Goal: Task Accomplishment & Management: Manage account settings

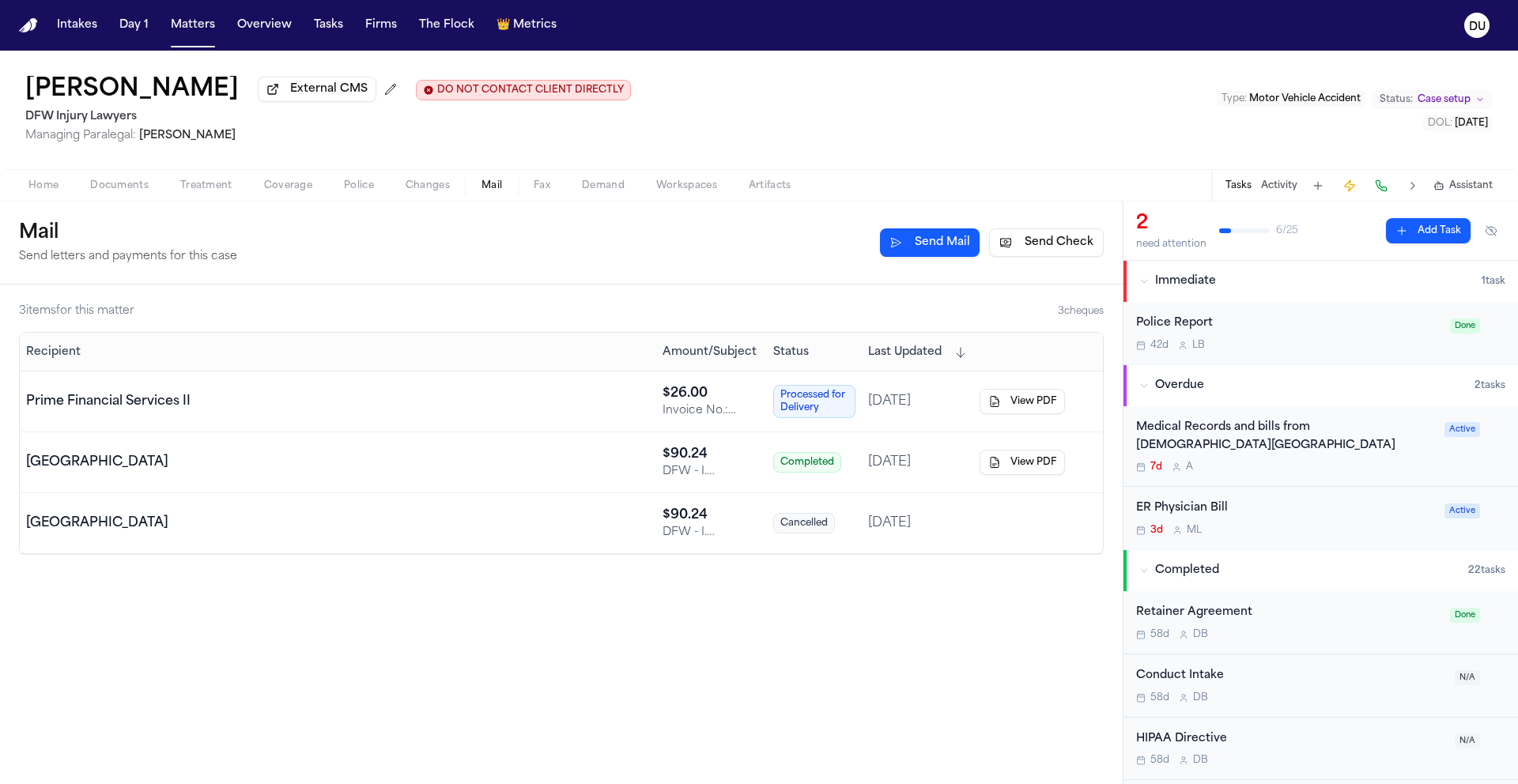
click at [34, 27] on img "Home" at bounding box center [29, 26] width 19 height 15
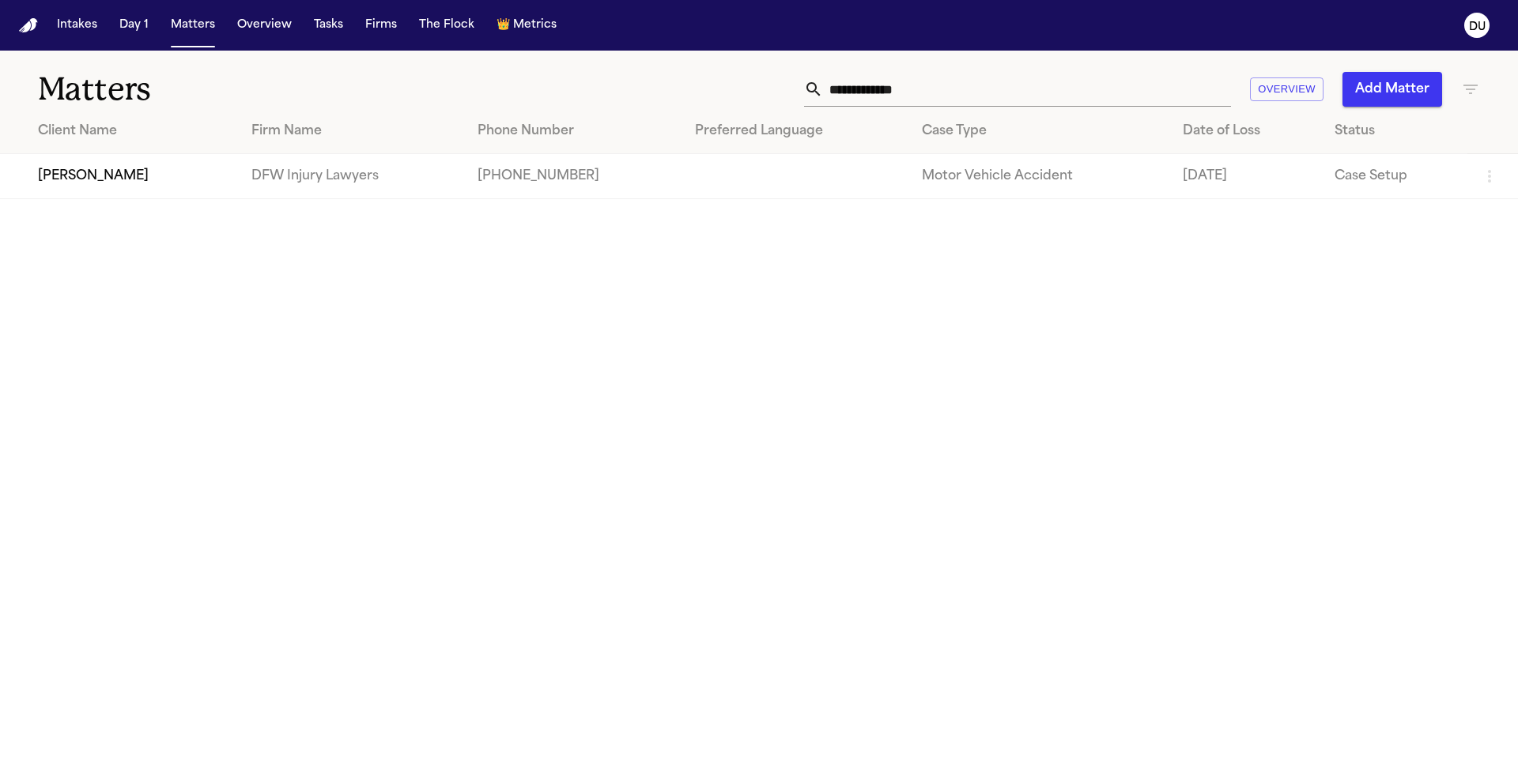
click at [34, 30] on img "Home" at bounding box center [29, 26] width 19 height 15
click at [328, 33] on button "Tasks" at bounding box center [328, 25] width 42 height 29
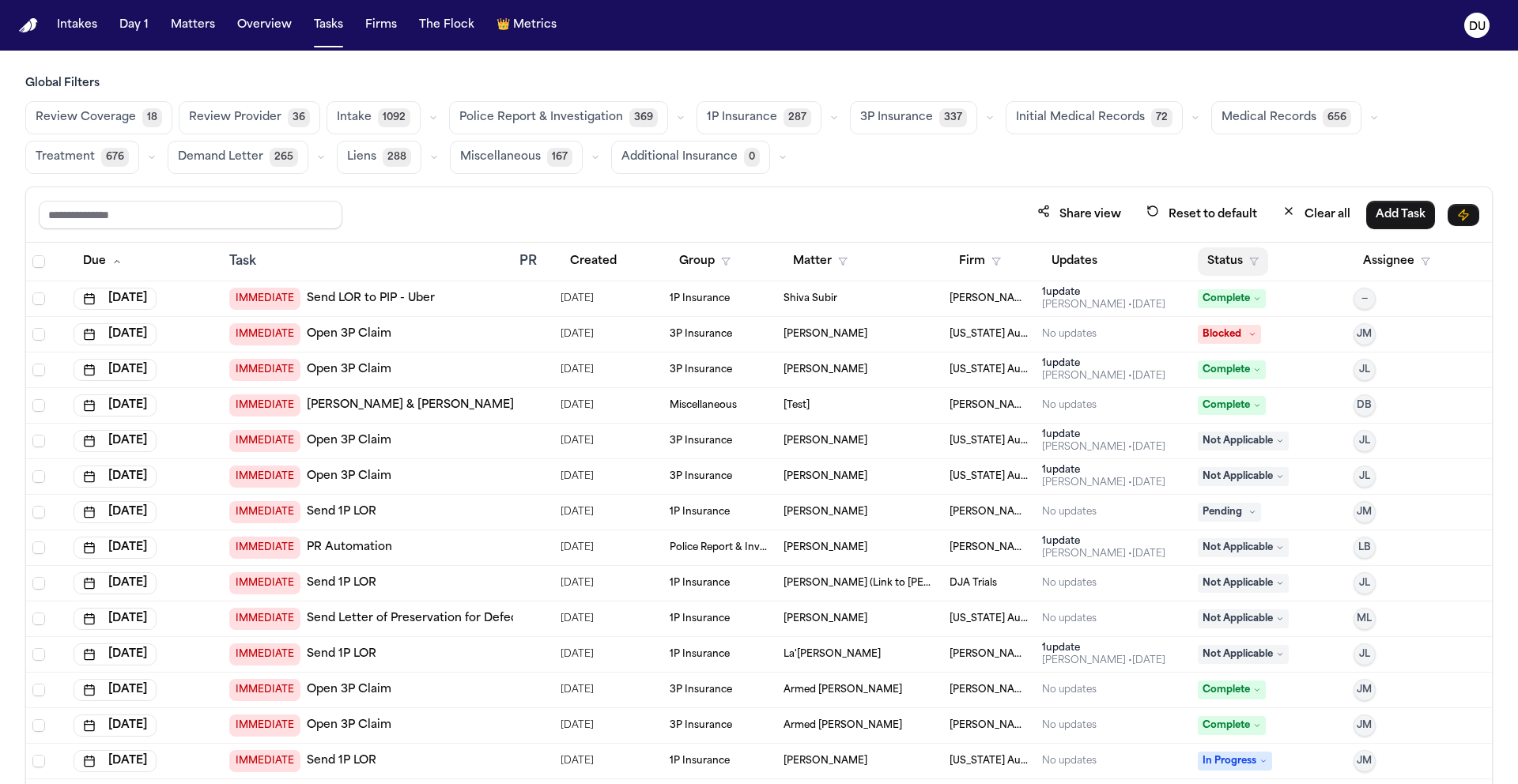
click at [1226, 262] on button "Status" at bounding box center [1233, 261] width 70 height 29
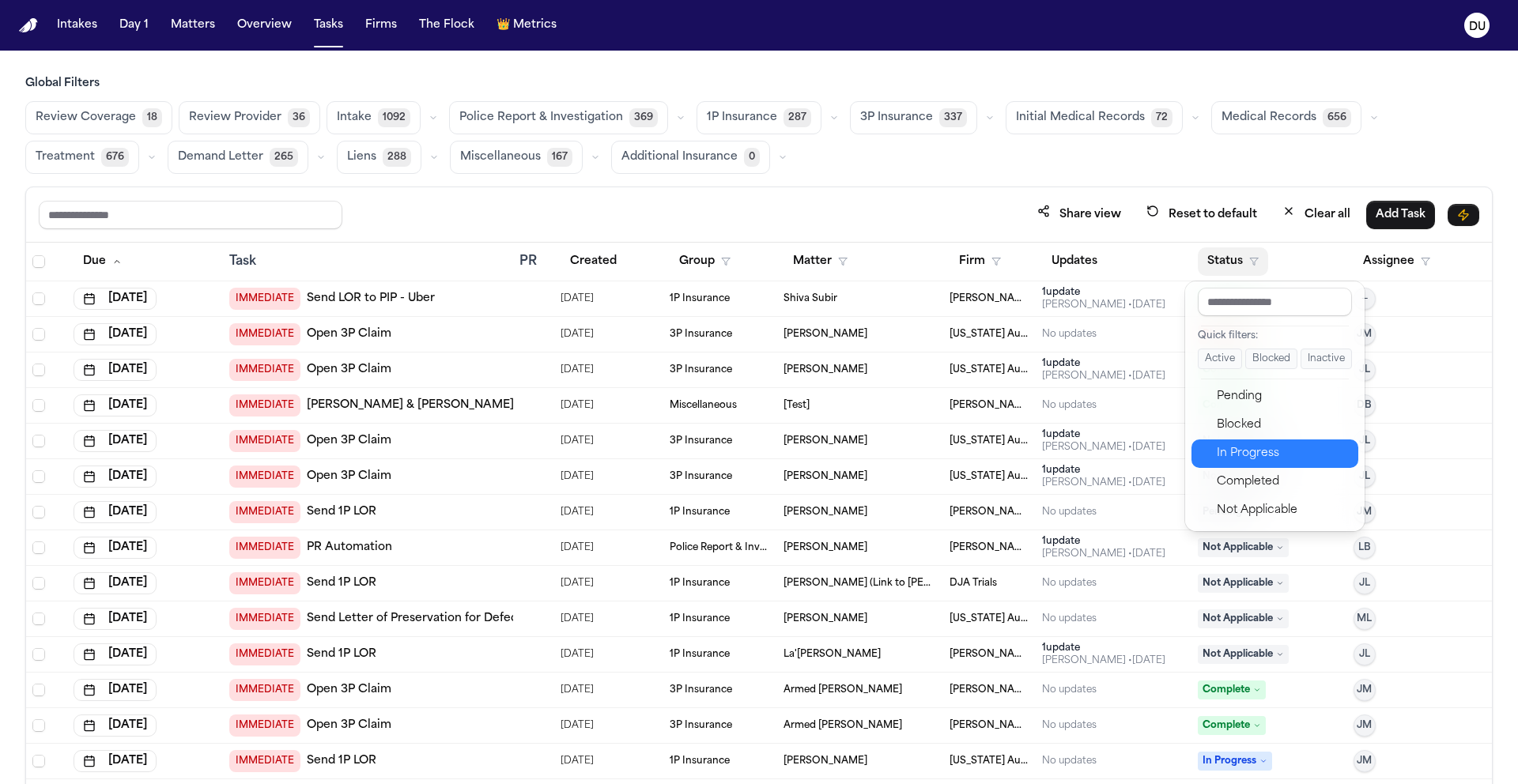
click at [1254, 446] on div "In Progress" at bounding box center [1283, 454] width 132 height 19
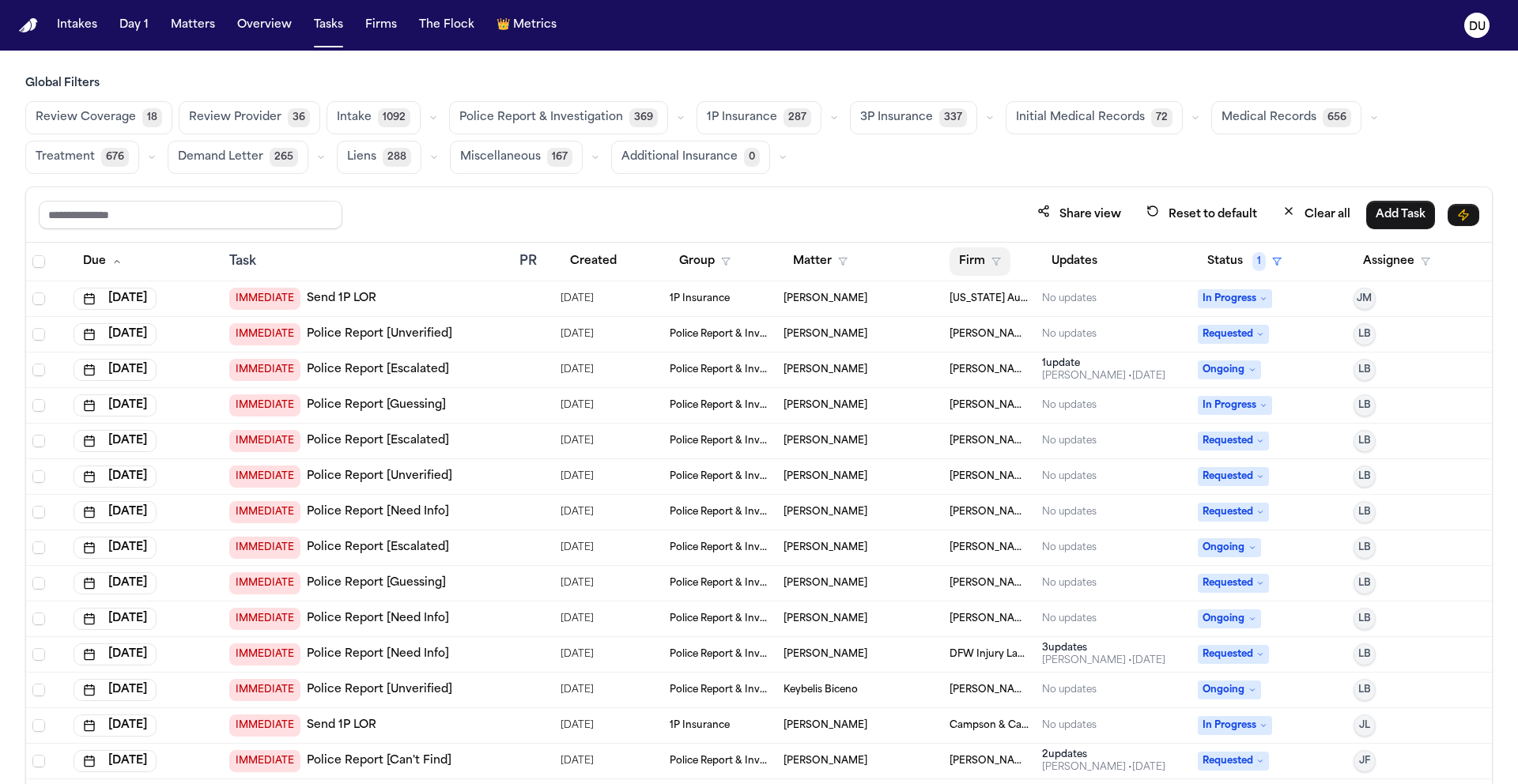
click at [974, 258] on button "Firm" at bounding box center [980, 261] width 61 height 29
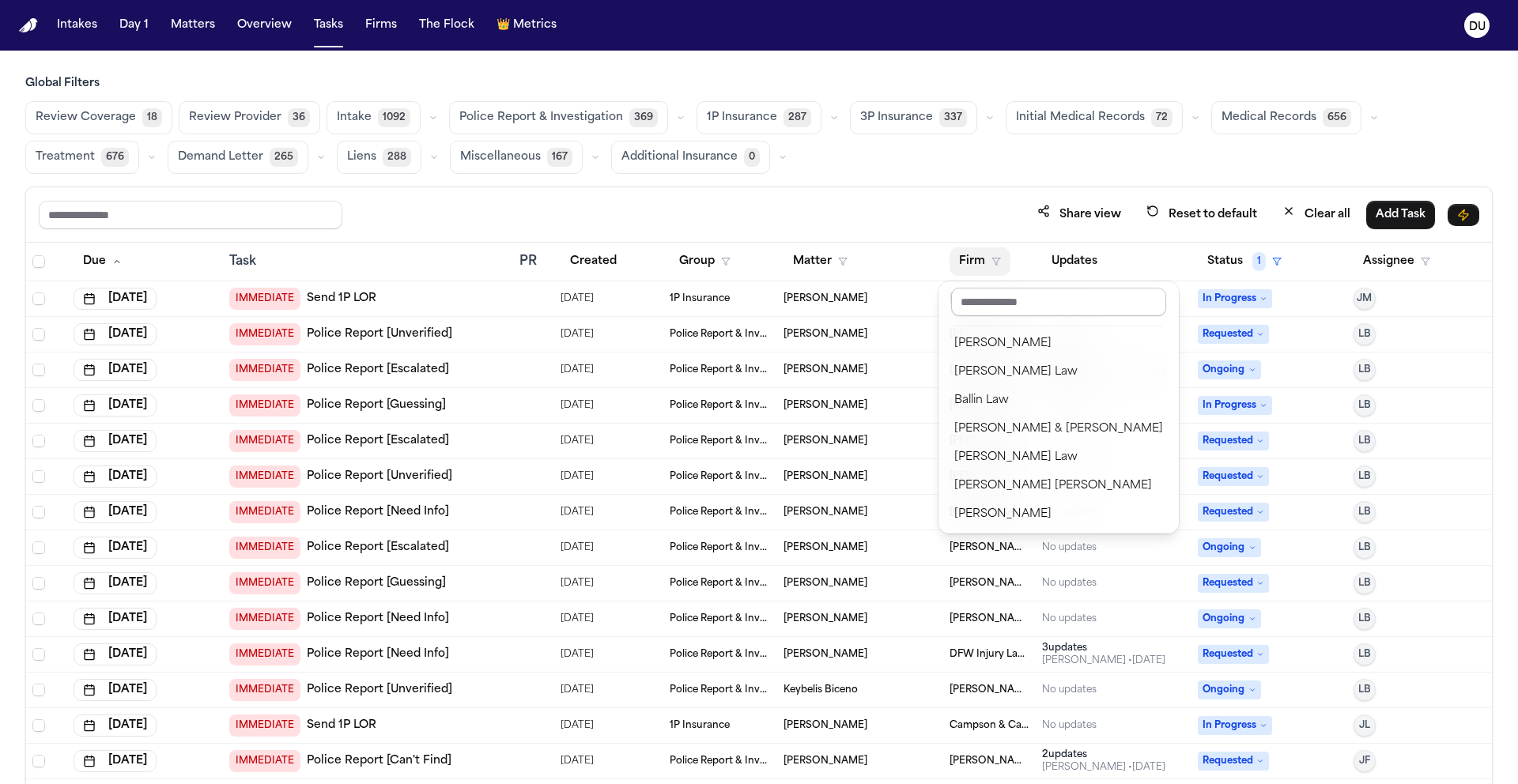
click at [1019, 304] on input "text" at bounding box center [1058, 302] width 215 height 29
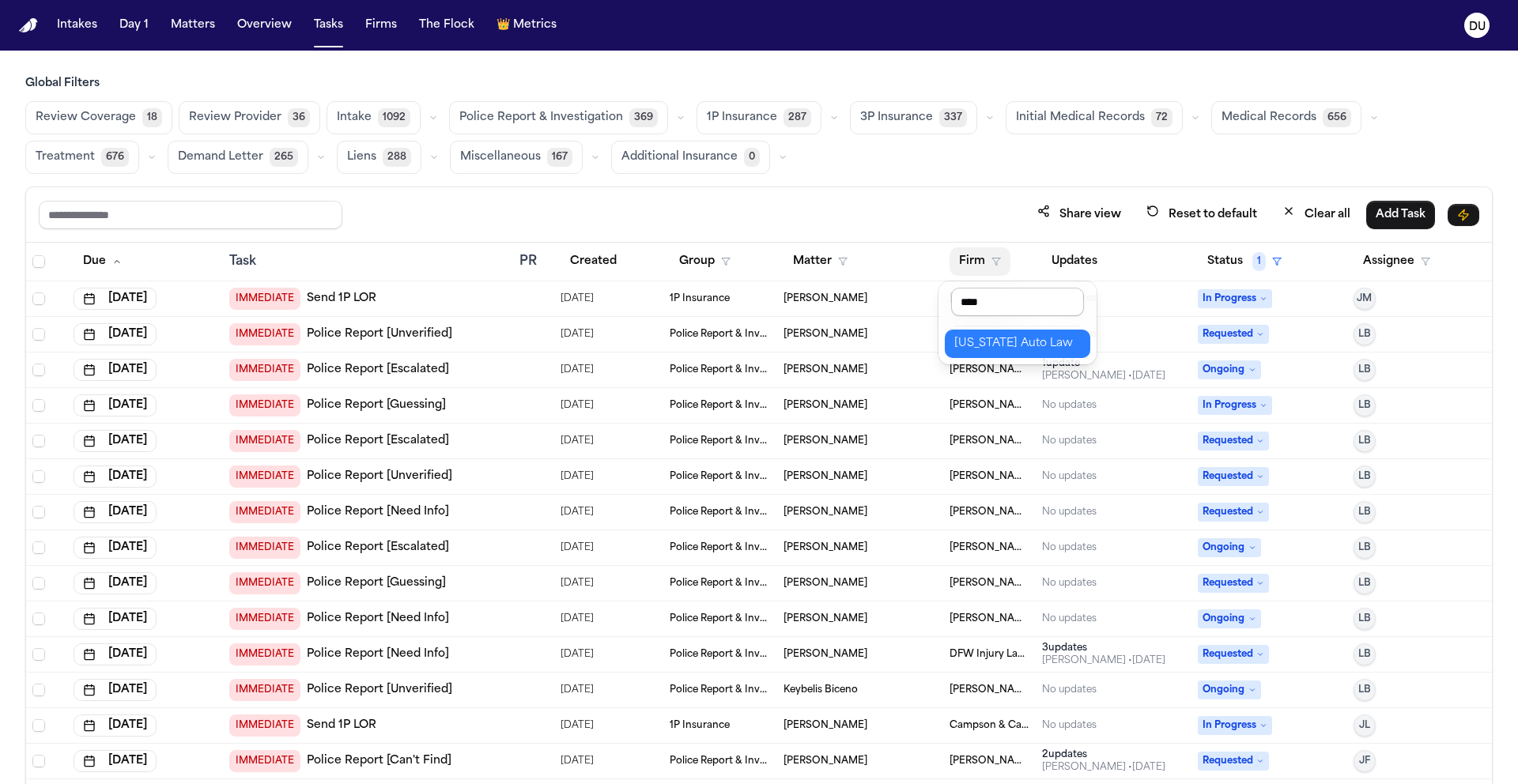
type input "*****"
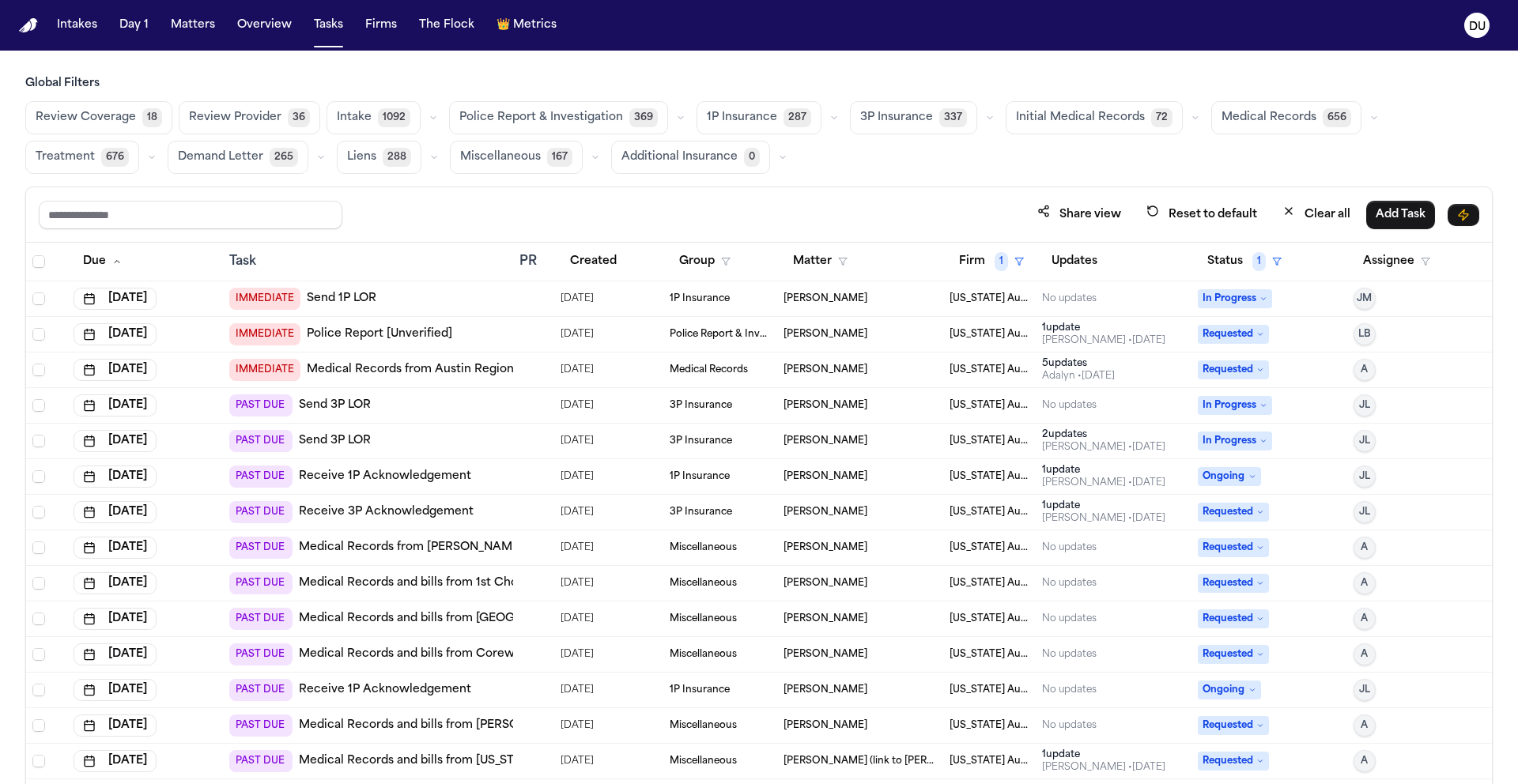
click at [1222, 119] on span "Medical Records" at bounding box center [1269, 117] width 95 height 16
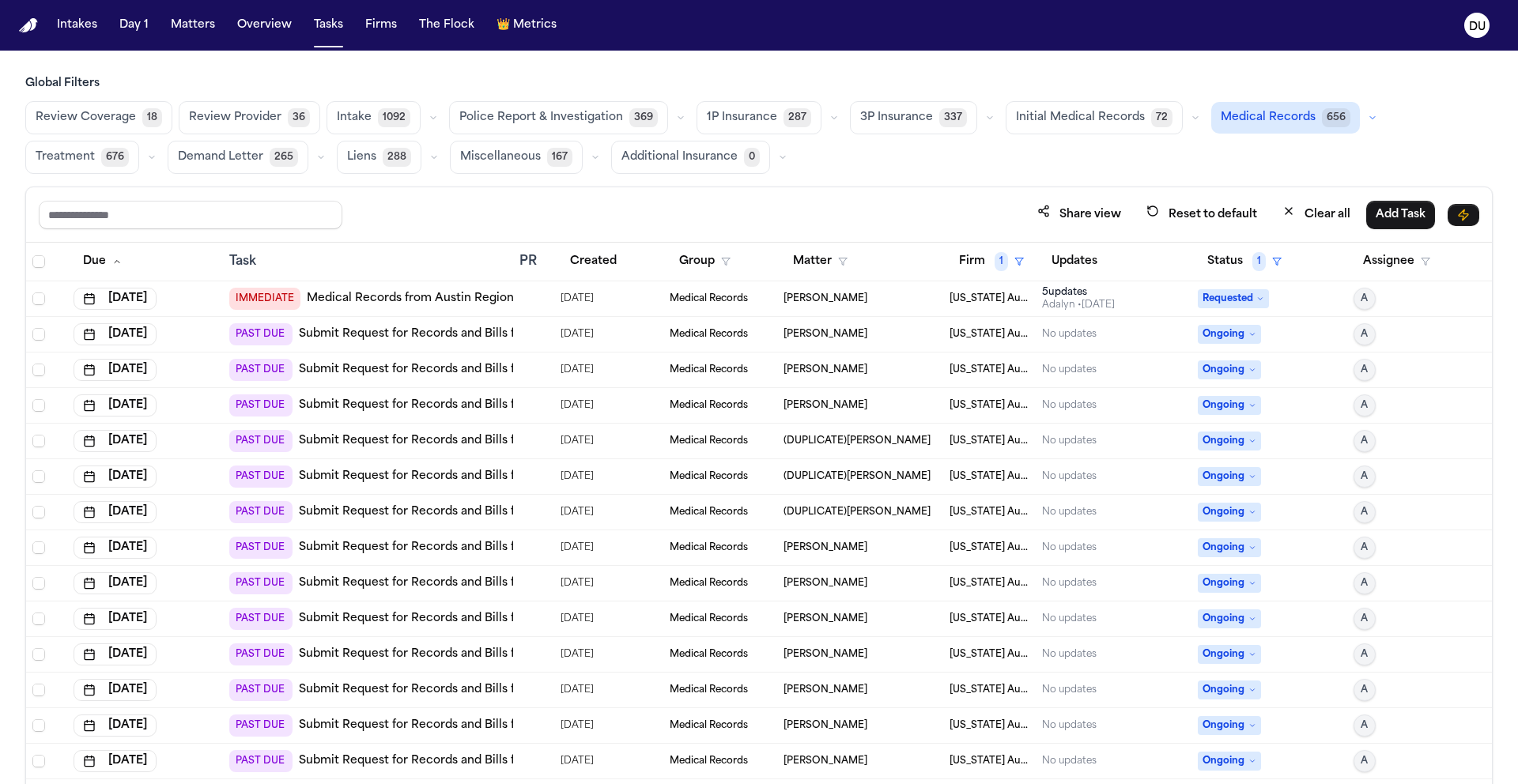
click at [449, 304] on link "Medical Records from Austin Regional" at bounding box center [414, 298] width 217 height 16
click at [435, 334] on link "Submit Request for Records and Bills from PT Solutions of [GEOGRAPHIC_DATA]" at bounding box center [525, 334] width 453 height 16
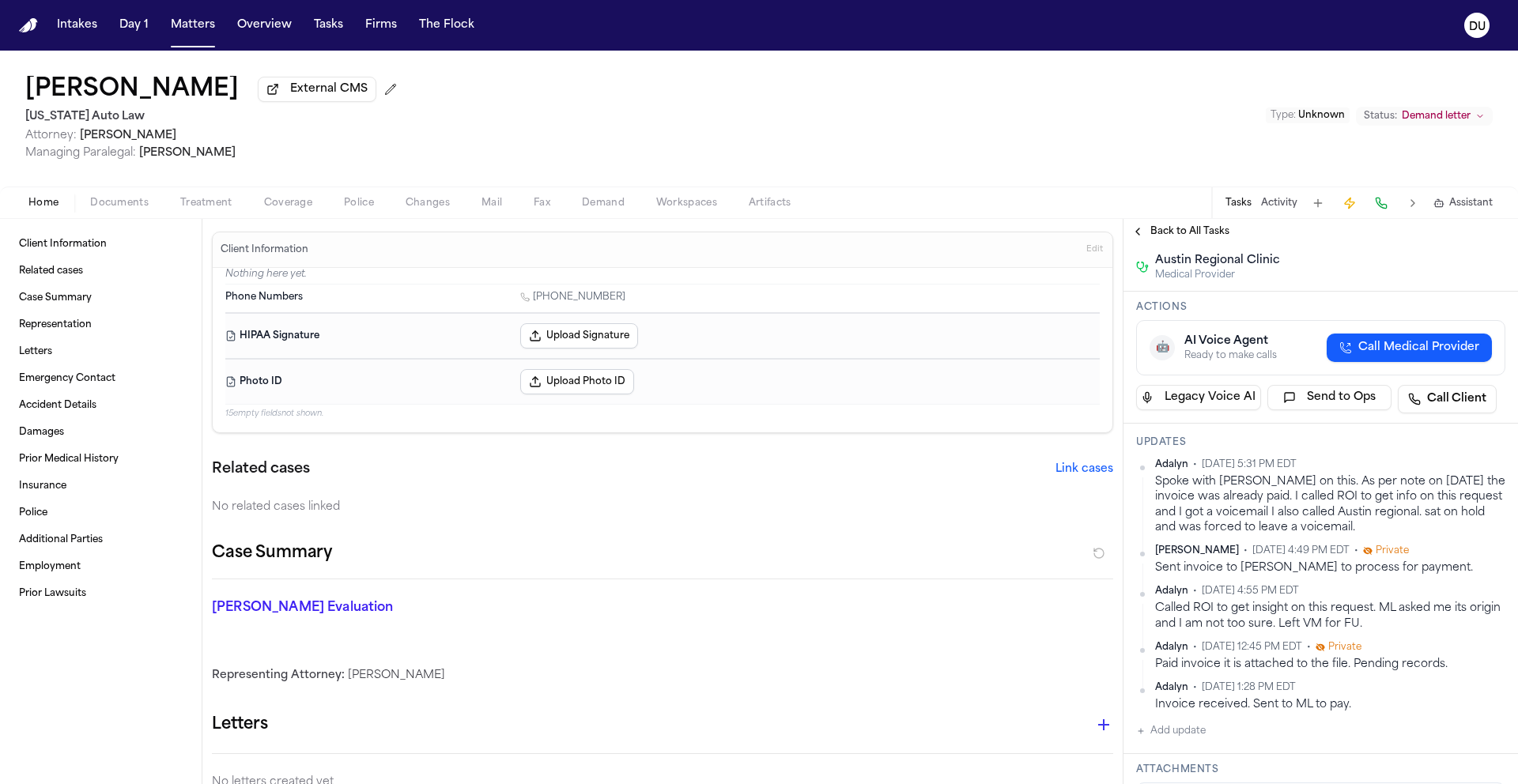
scroll to position [203, 0]
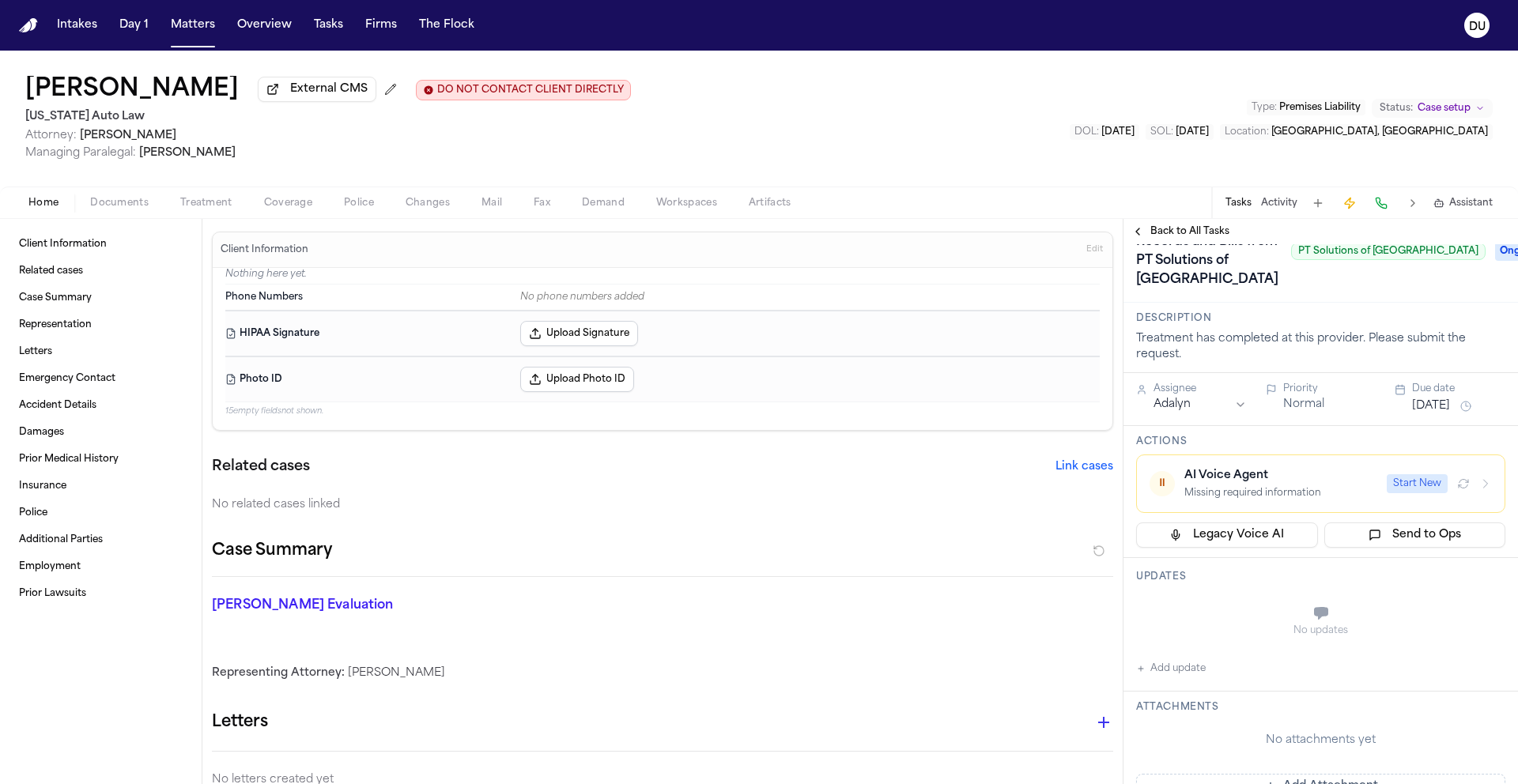
scroll to position [66, 0]
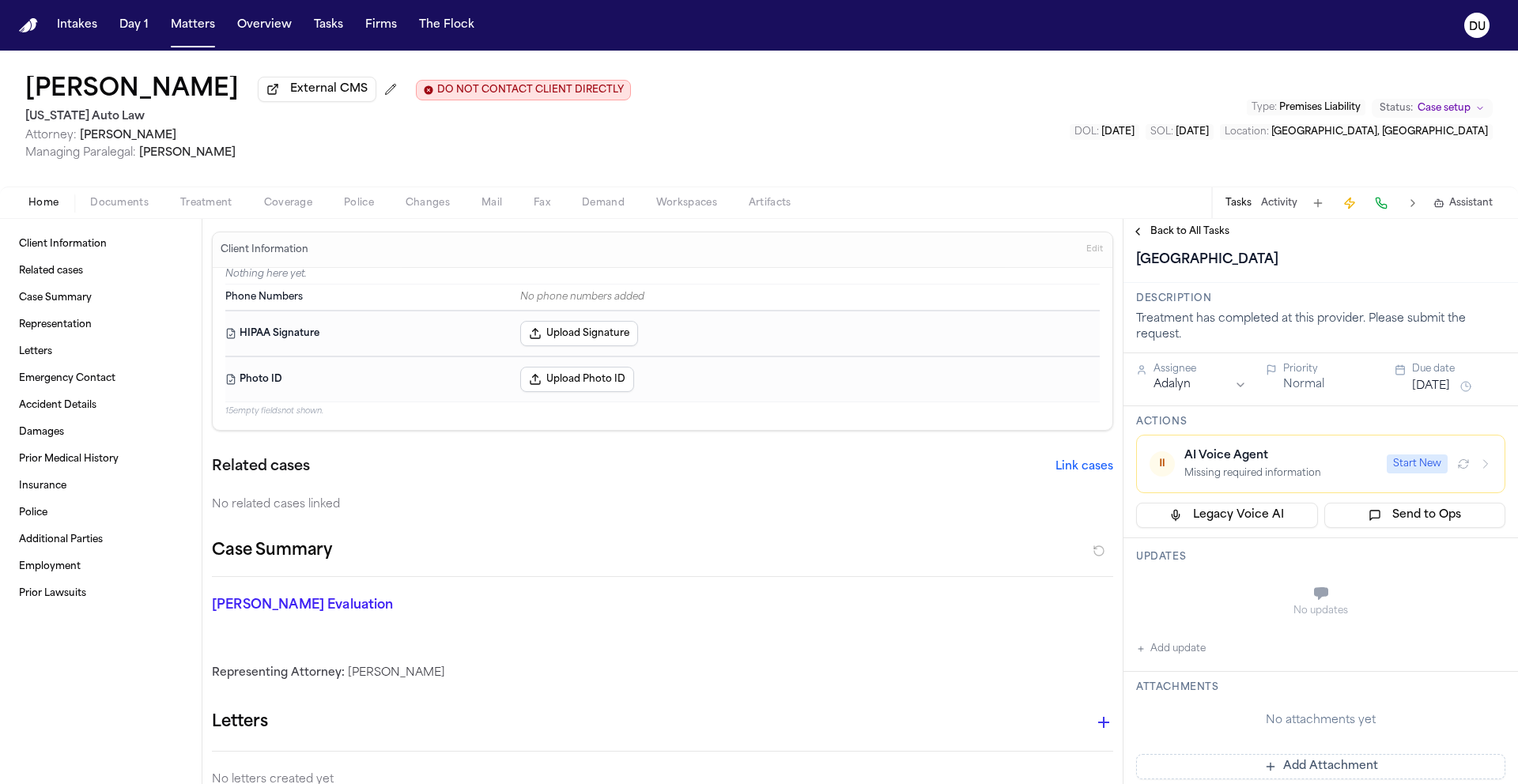
click at [34, 20] on img "Home" at bounding box center [29, 26] width 19 height 15
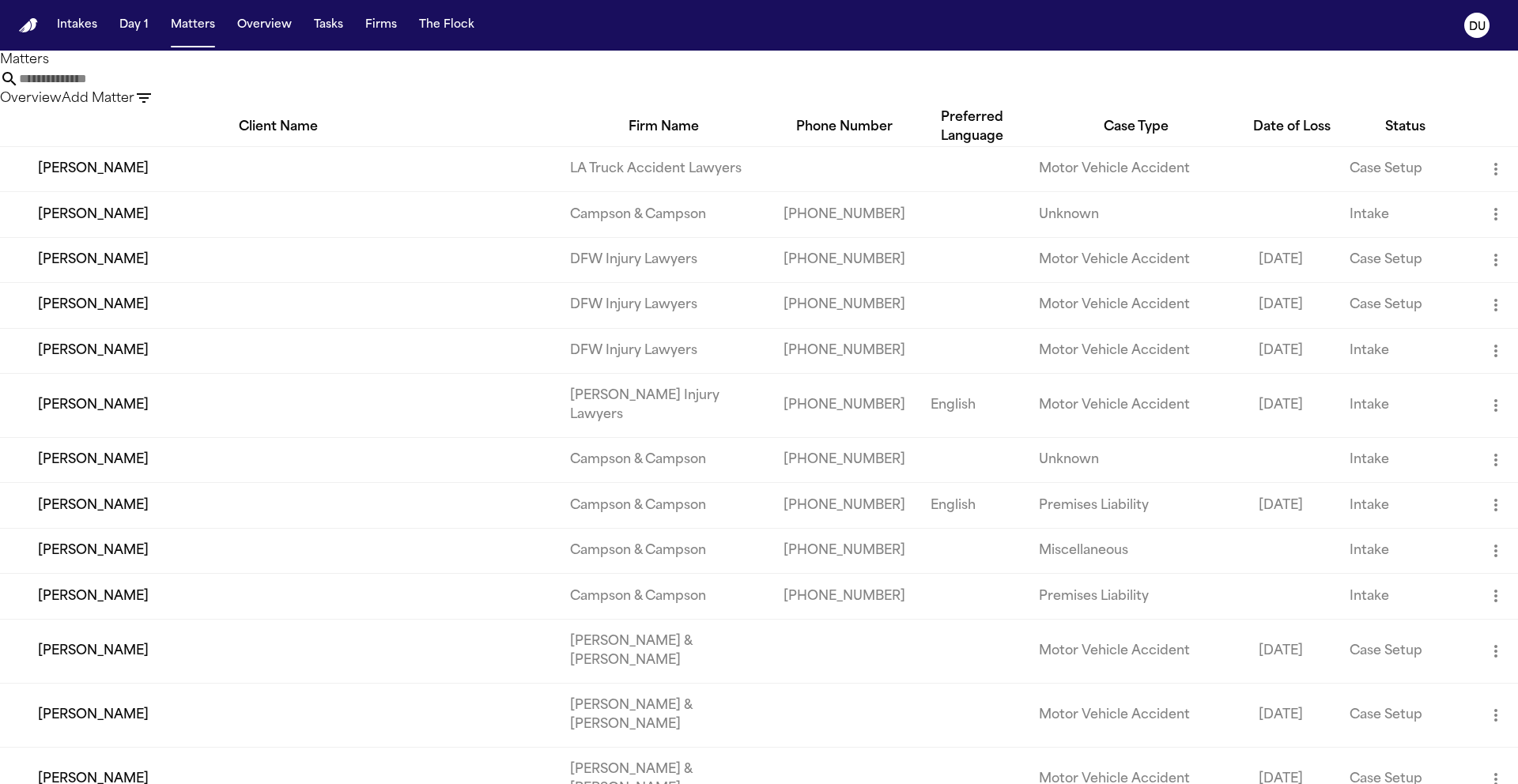
click at [146, 89] on input "text" at bounding box center [82, 78] width 126 height 19
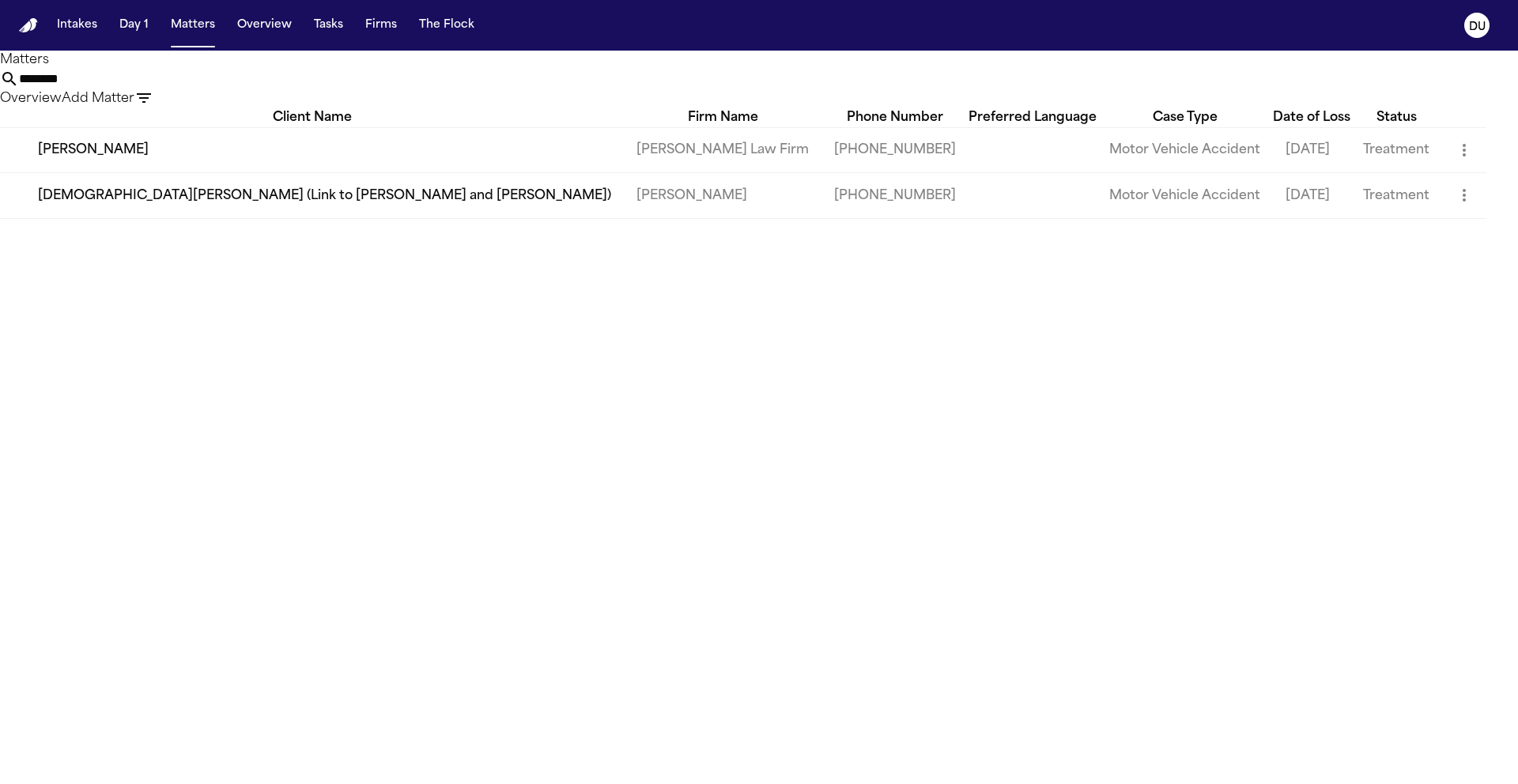
type input "********"
click at [180, 168] on td "Chris Berry" at bounding box center [312, 149] width 624 height 45
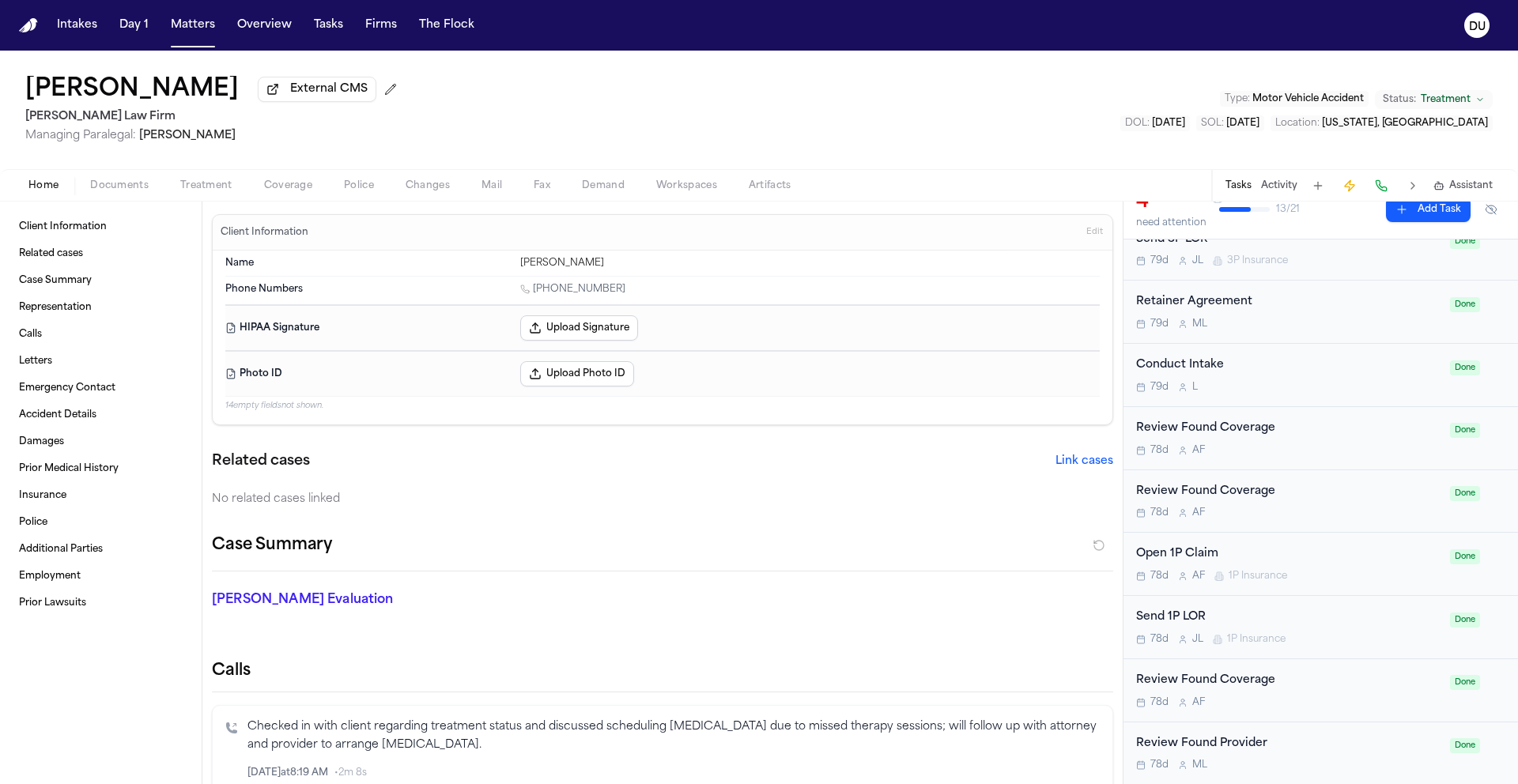
scroll to position [944, 0]
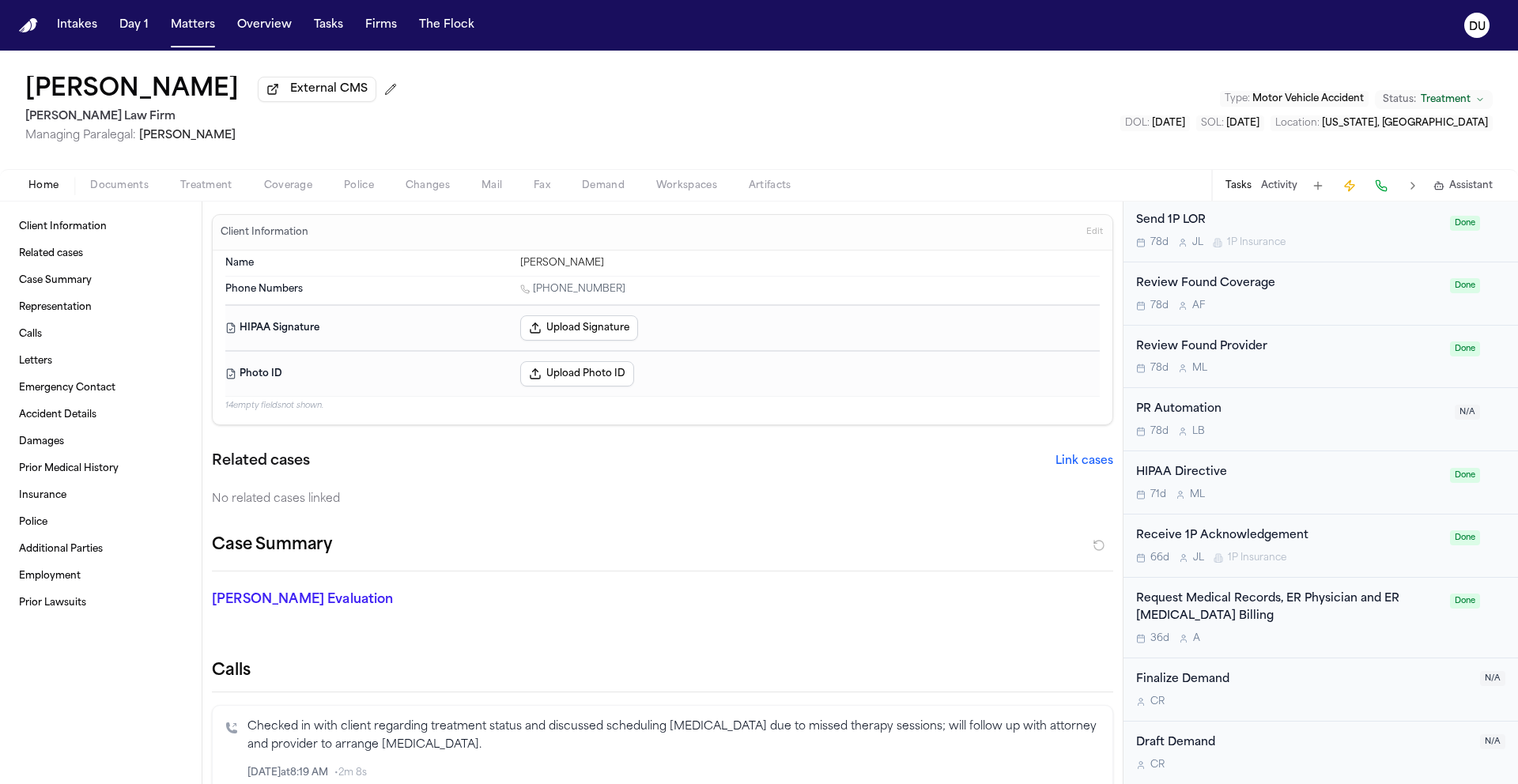
click at [1184, 612] on div "Request Medical Records, ER Physician and ER Radiology Billing" at bounding box center [1288, 608] width 305 height 36
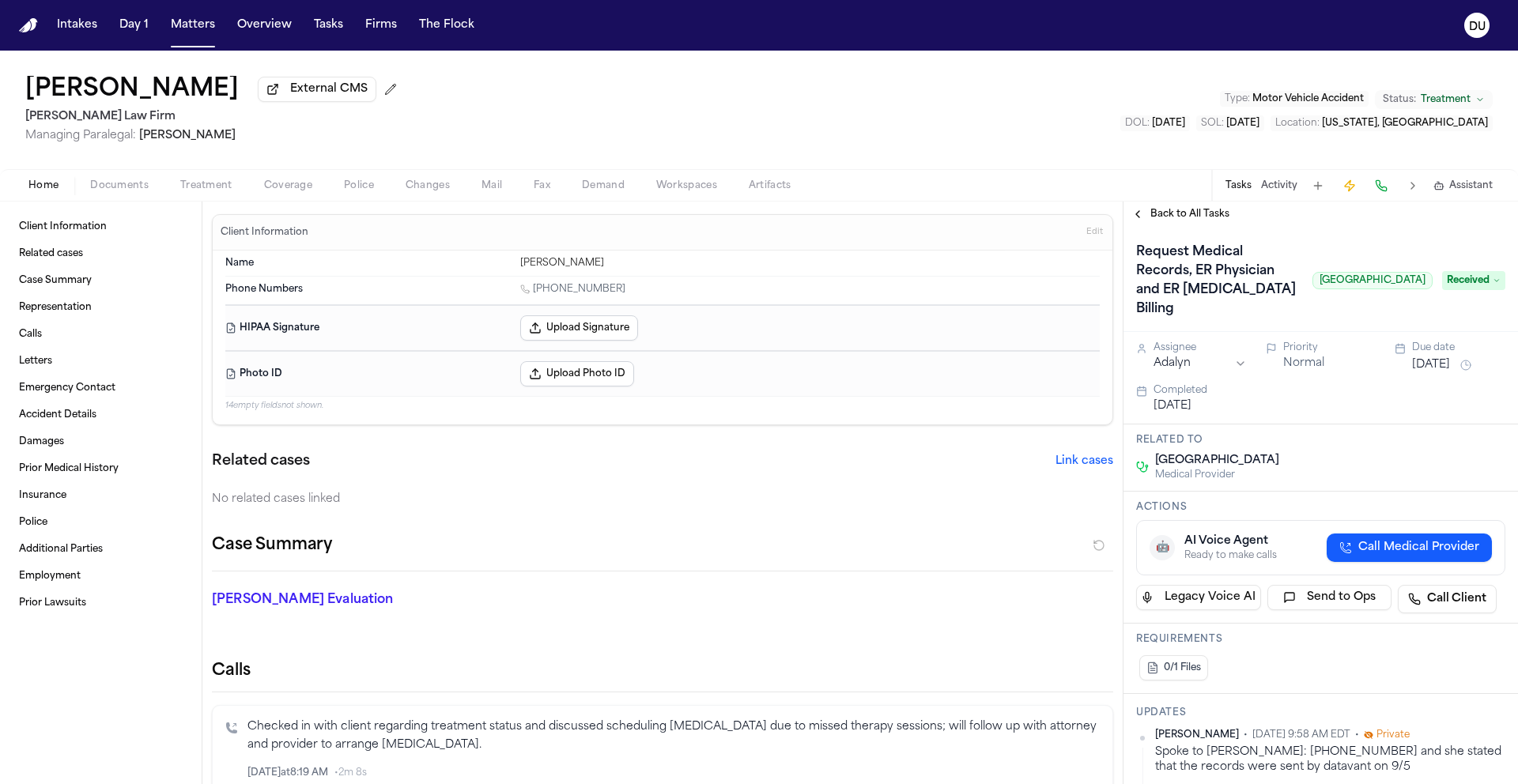
click at [128, 191] on span "Documents" at bounding box center [119, 185] width 58 height 13
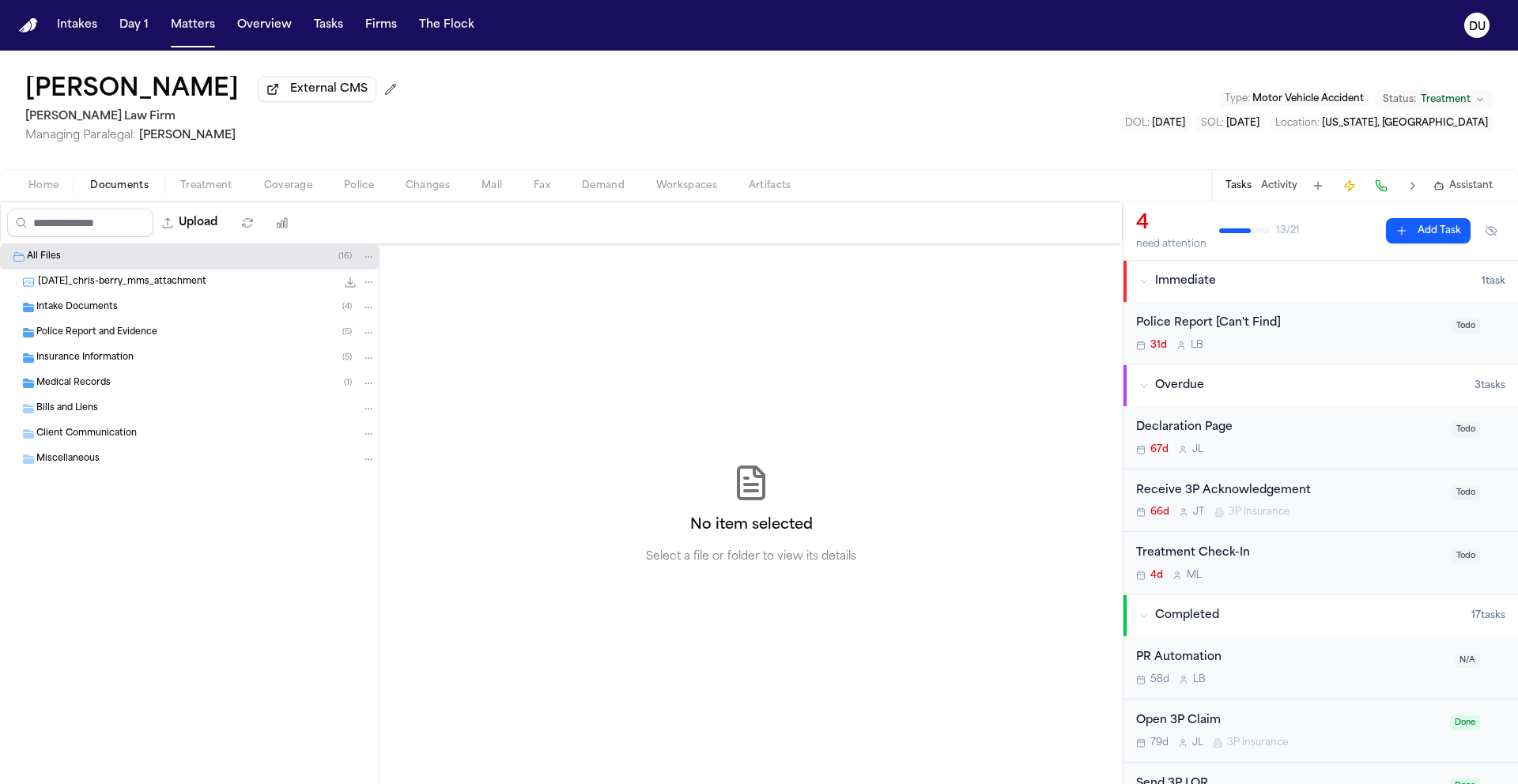
click at [93, 384] on span "Medical Records" at bounding box center [73, 384] width 75 height 14
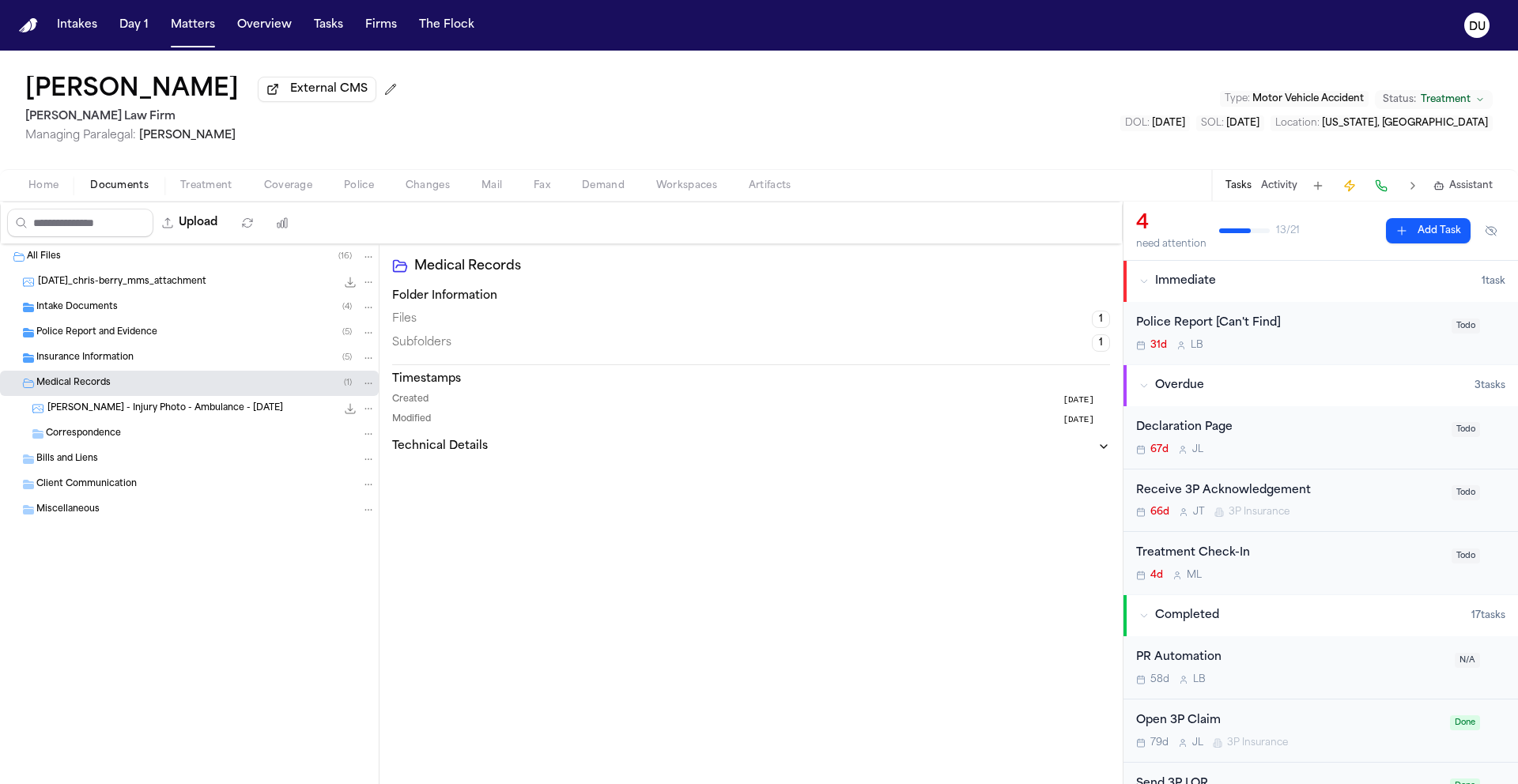
click at [77, 441] on span "Correspondence" at bounding box center [83, 434] width 75 height 14
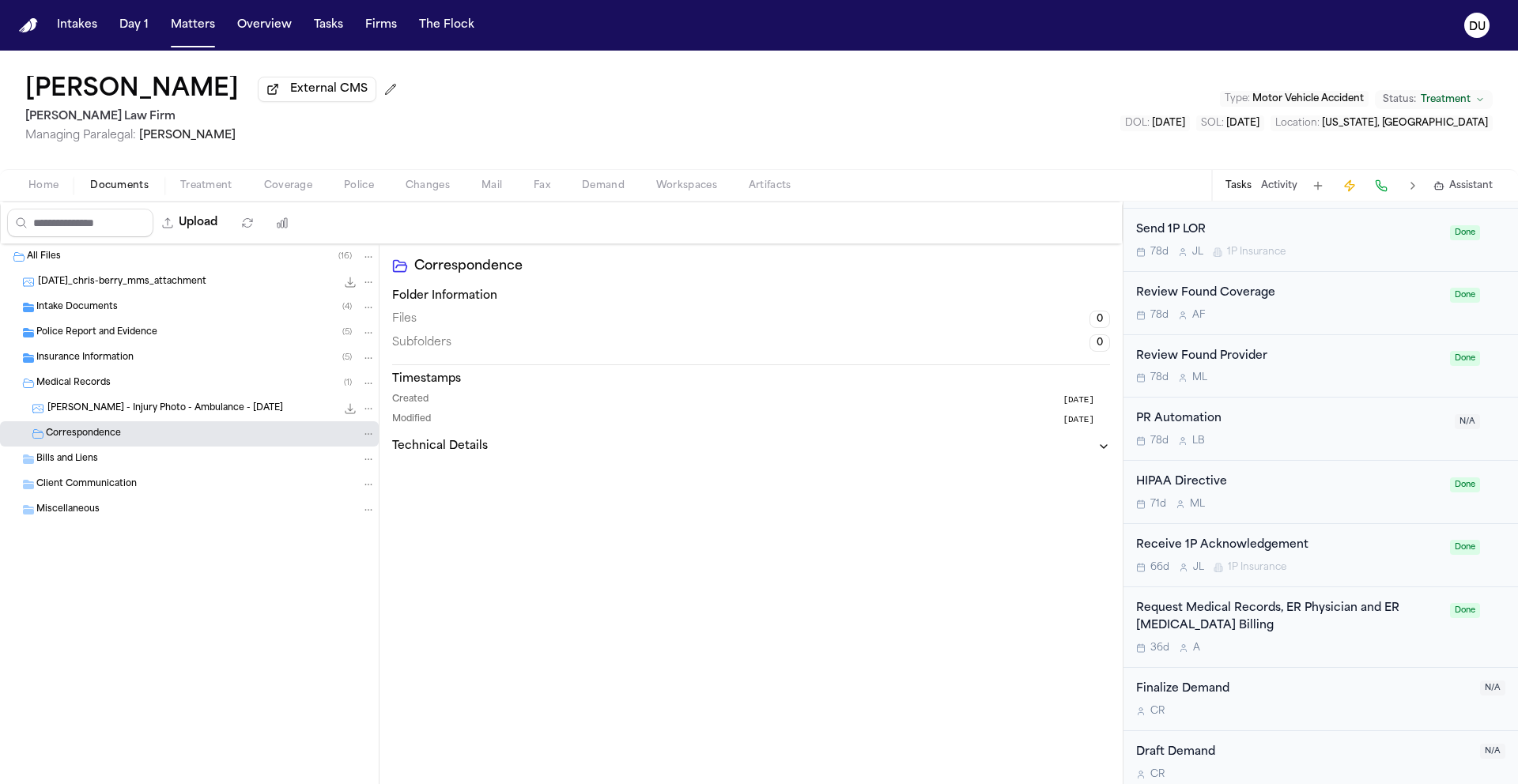
scroll to position [944, 0]
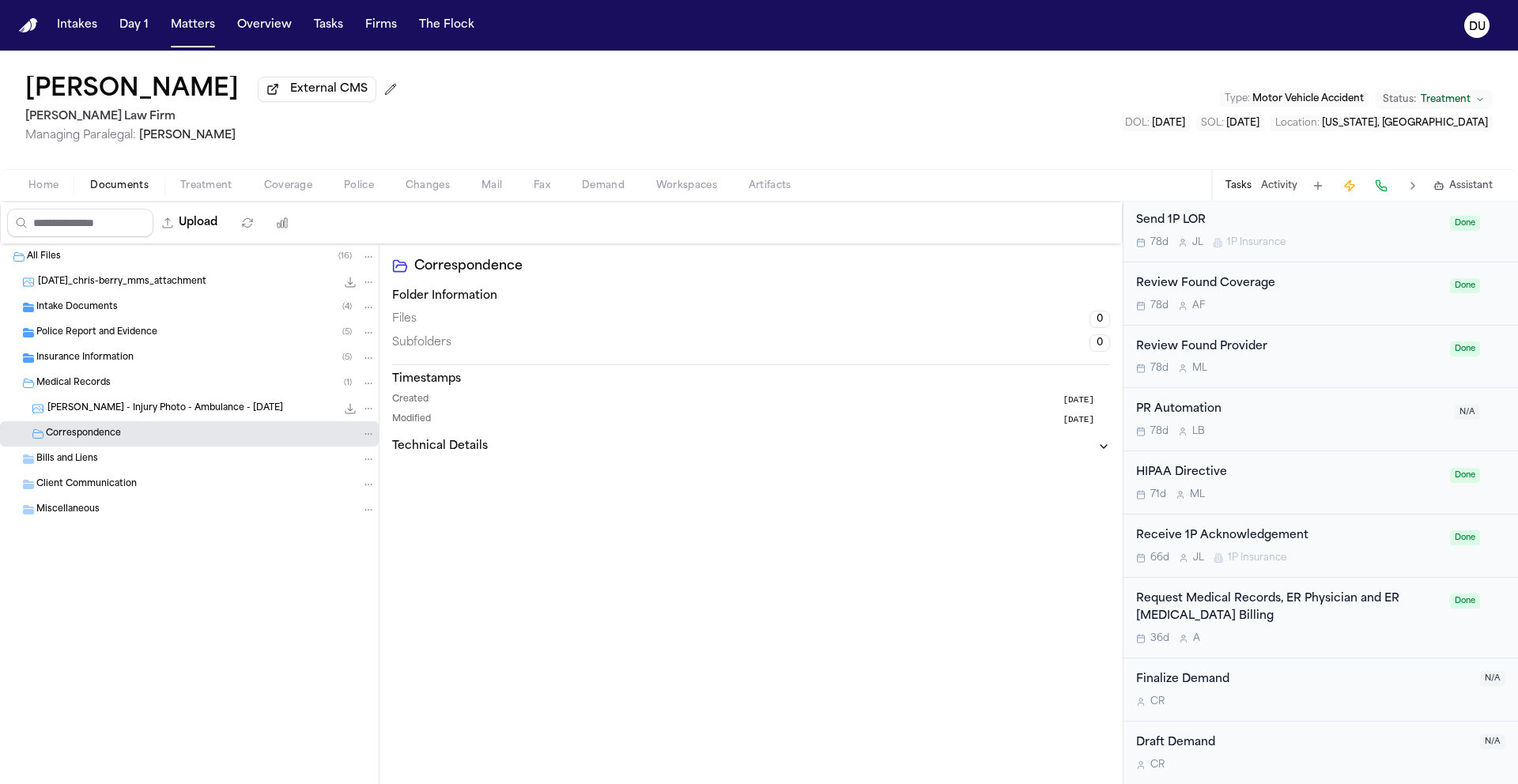
click at [1199, 615] on div "Request Medical Records, ER Physician and ER Radiology Billing" at bounding box center [1288, 608] width 305 height 36
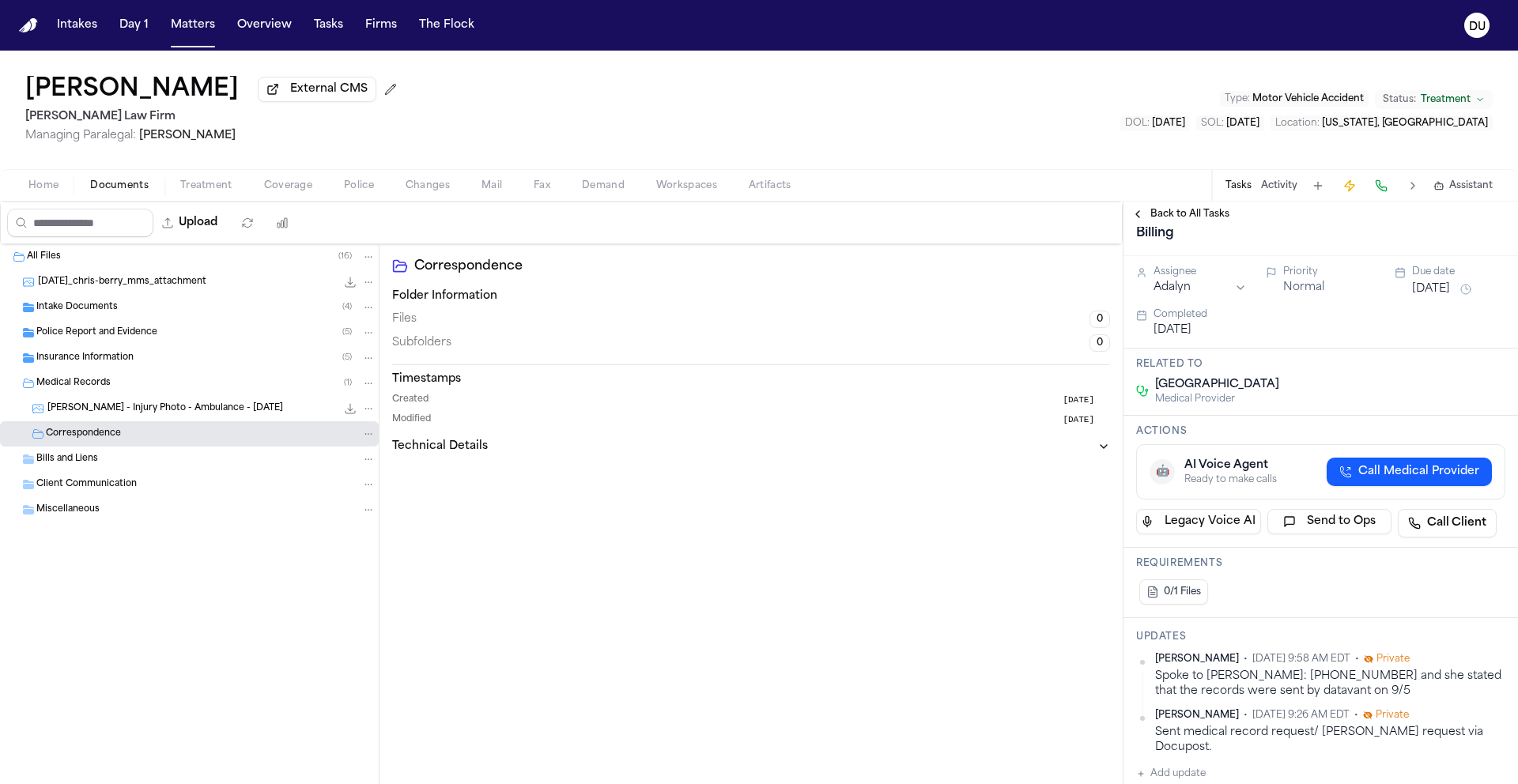
scroll to position [51, 0]
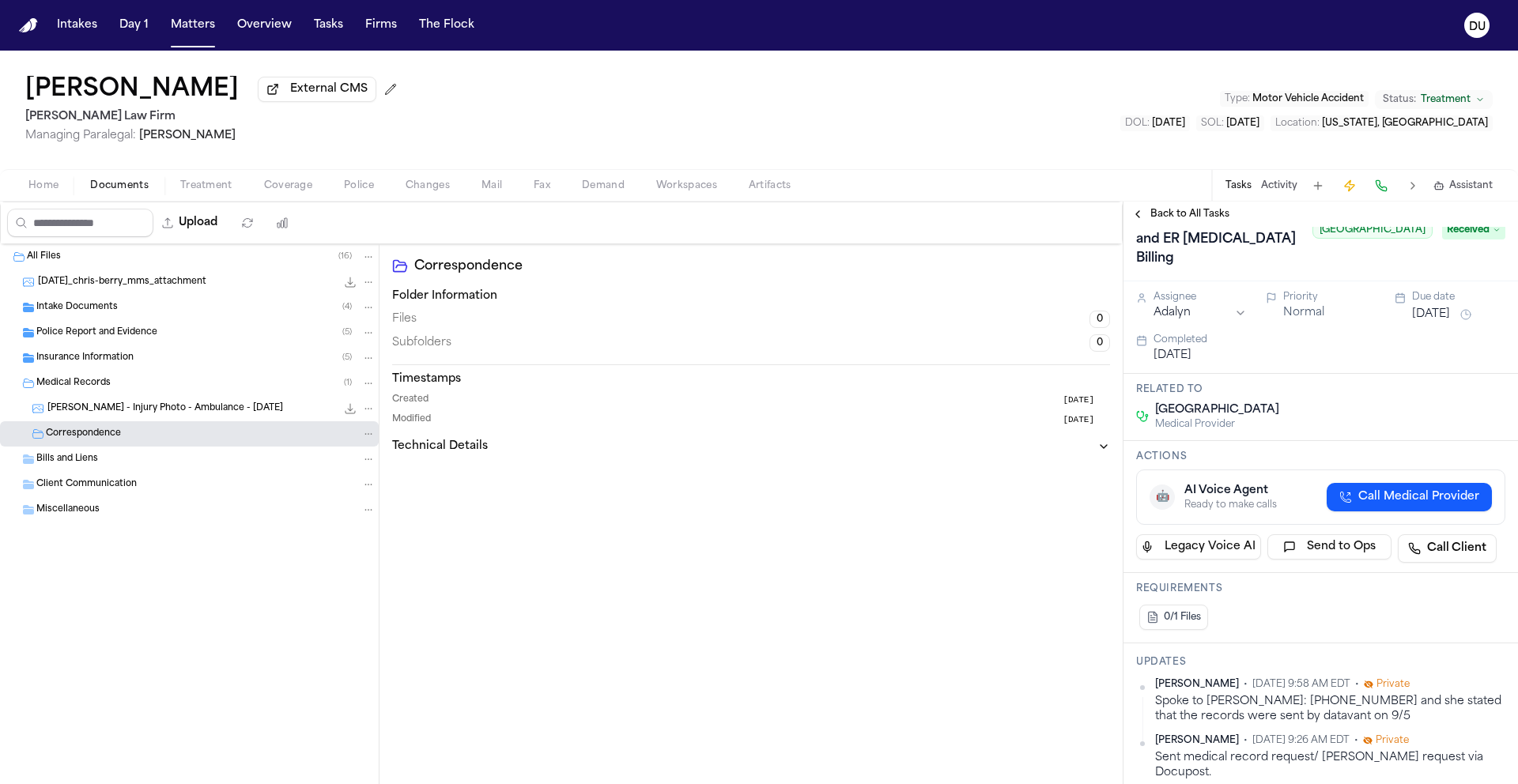
click at [1476, 240] on span "Received" at bounding box center [1474, 230] width 64 height 19
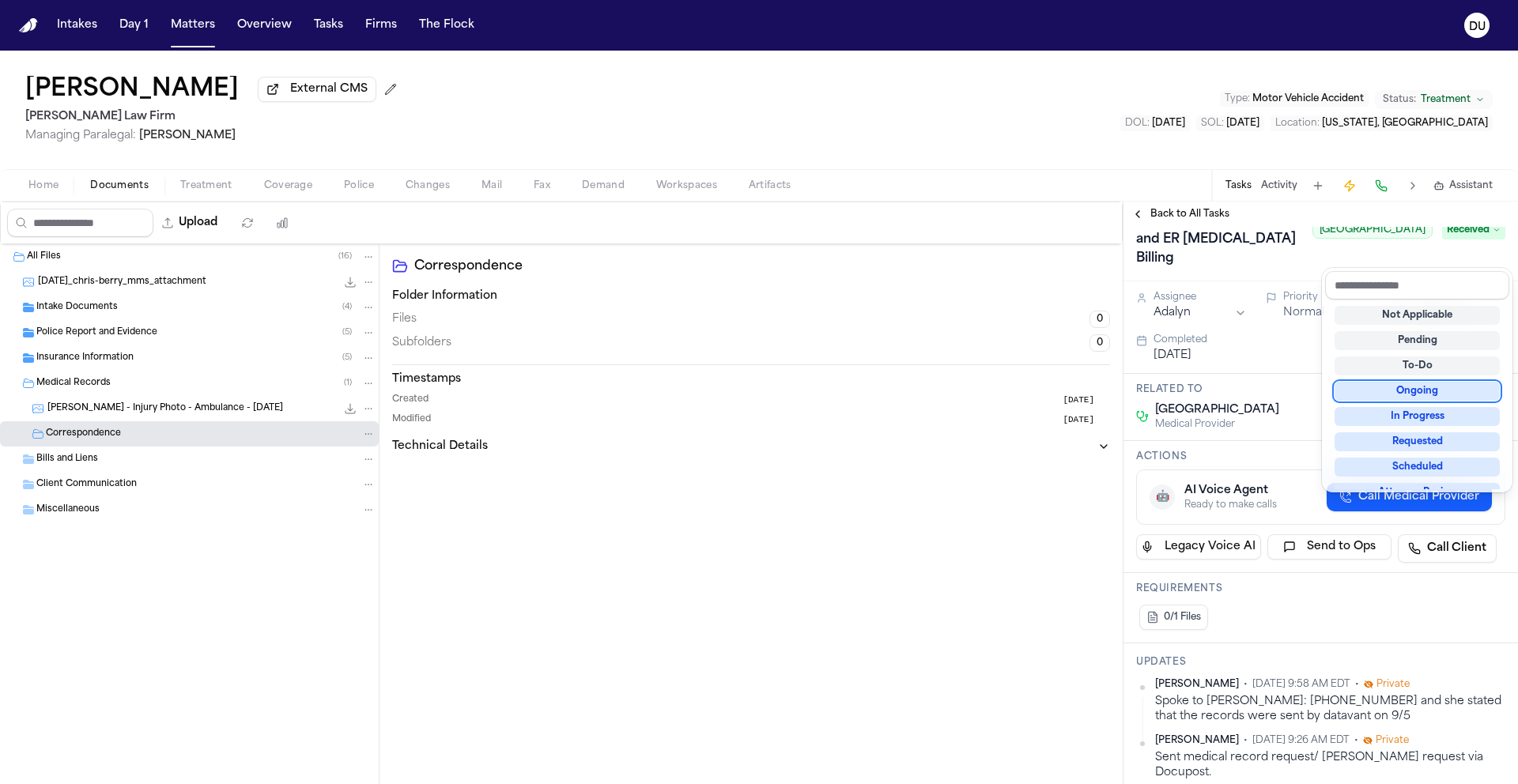
click at [1432, 394] on div "Ongoing" at bounding box center [1416, 391] width 165 height 19
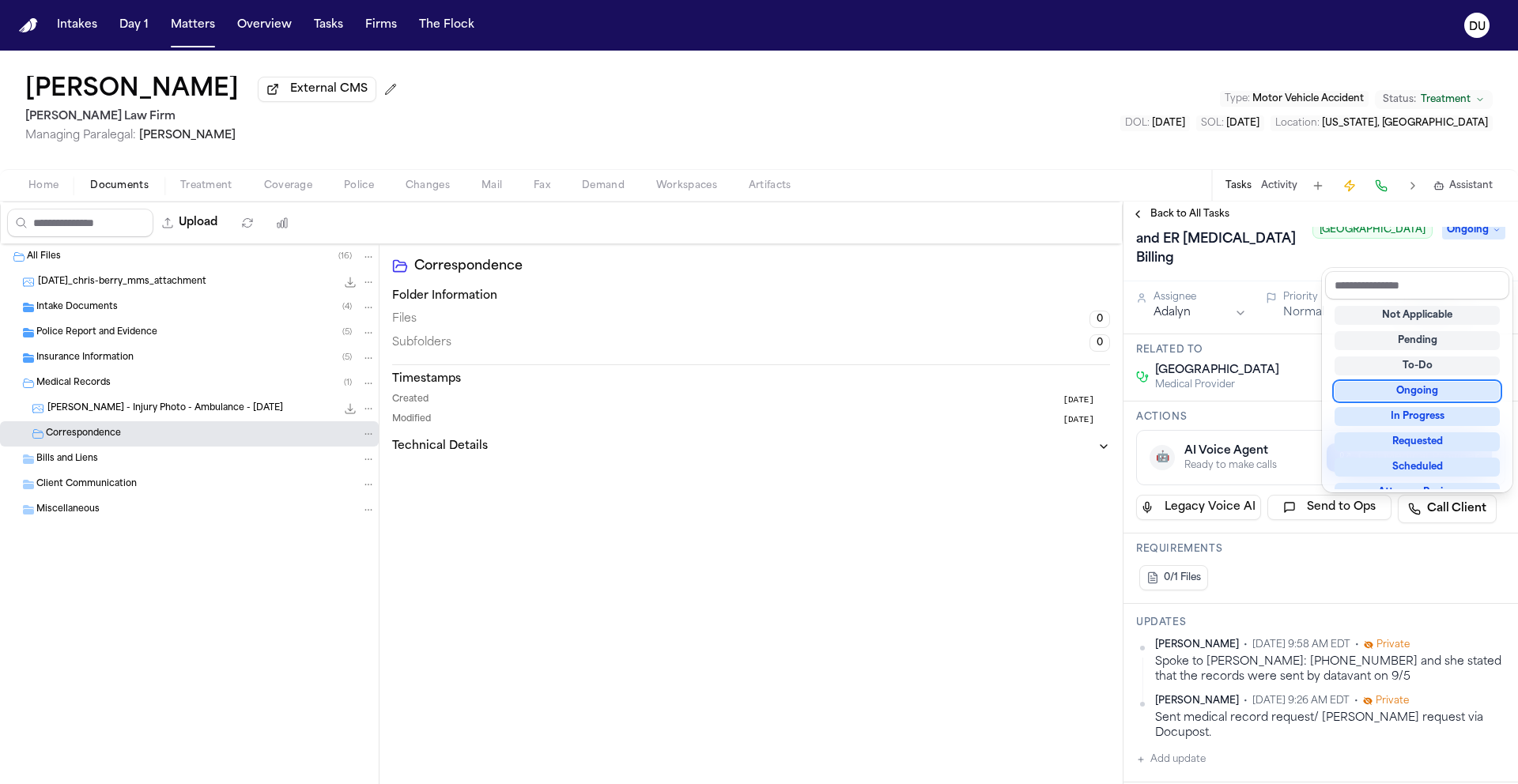
click at [31, 26] on div "Intakes Day 1 Matters Overview Tasks Firms The Flock DU Chris Berry External CM…" at bounding box center [759, 392] width 1518 height 784
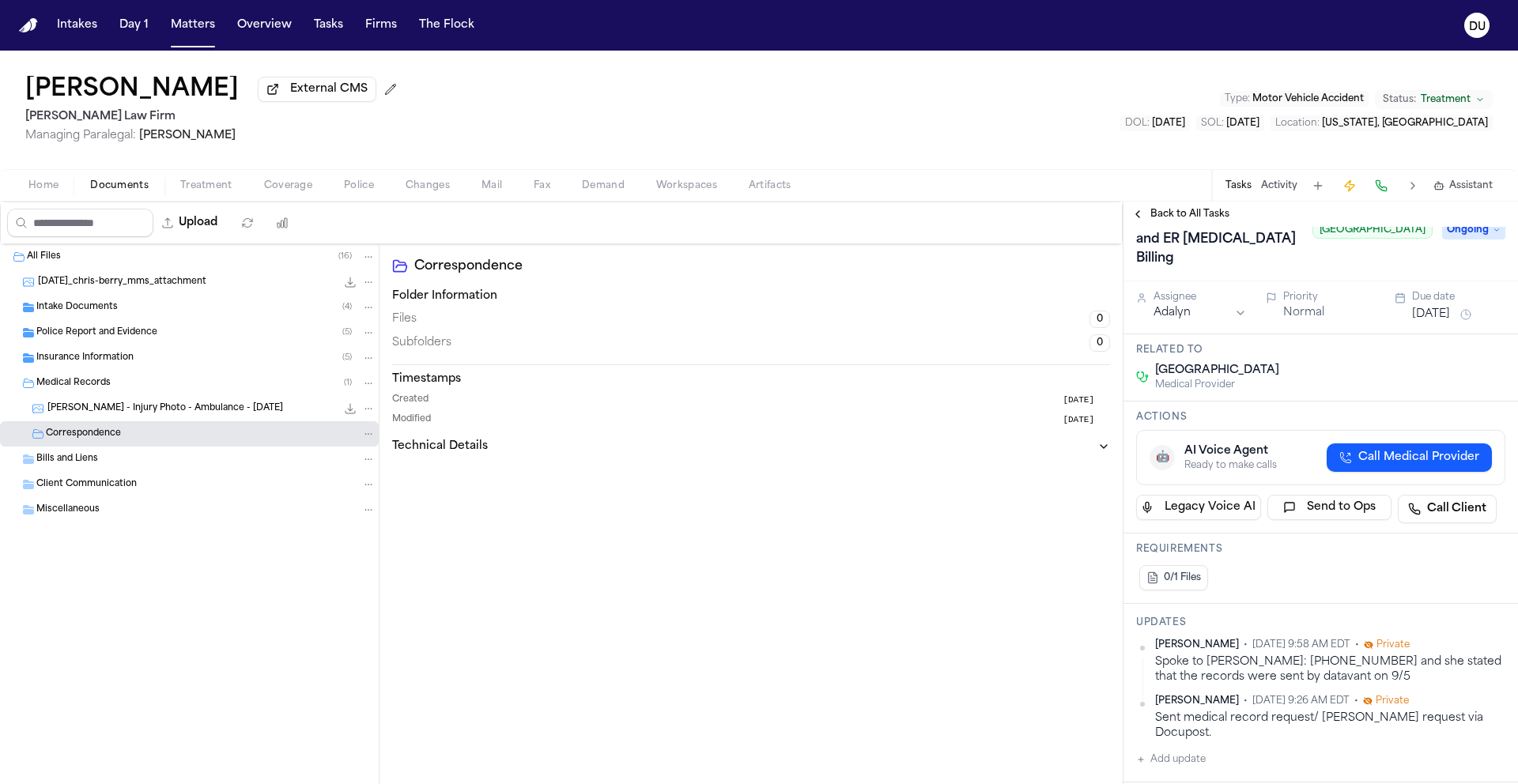
click at [32, 24] on img "Home" at bounding box center [29, 26] width 19 height 15
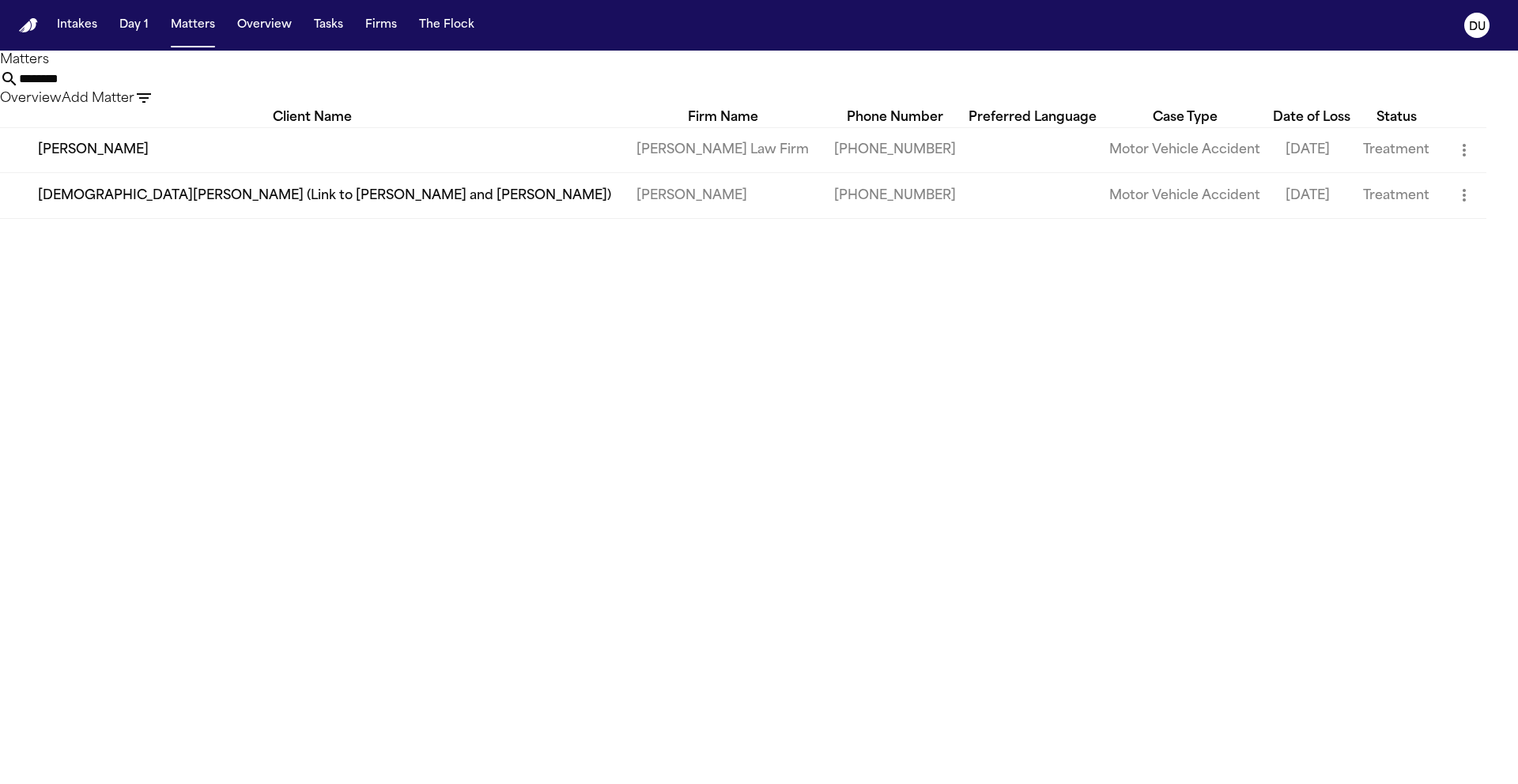
drag, startPoint x: 966, startPoint y: 96, endPoint x: 759, endPoint y: 96, distance: 207.0
click at [762, 96] on div "******** Overview Add Matter" at bounding box center [759, 89] width 1518 height 39
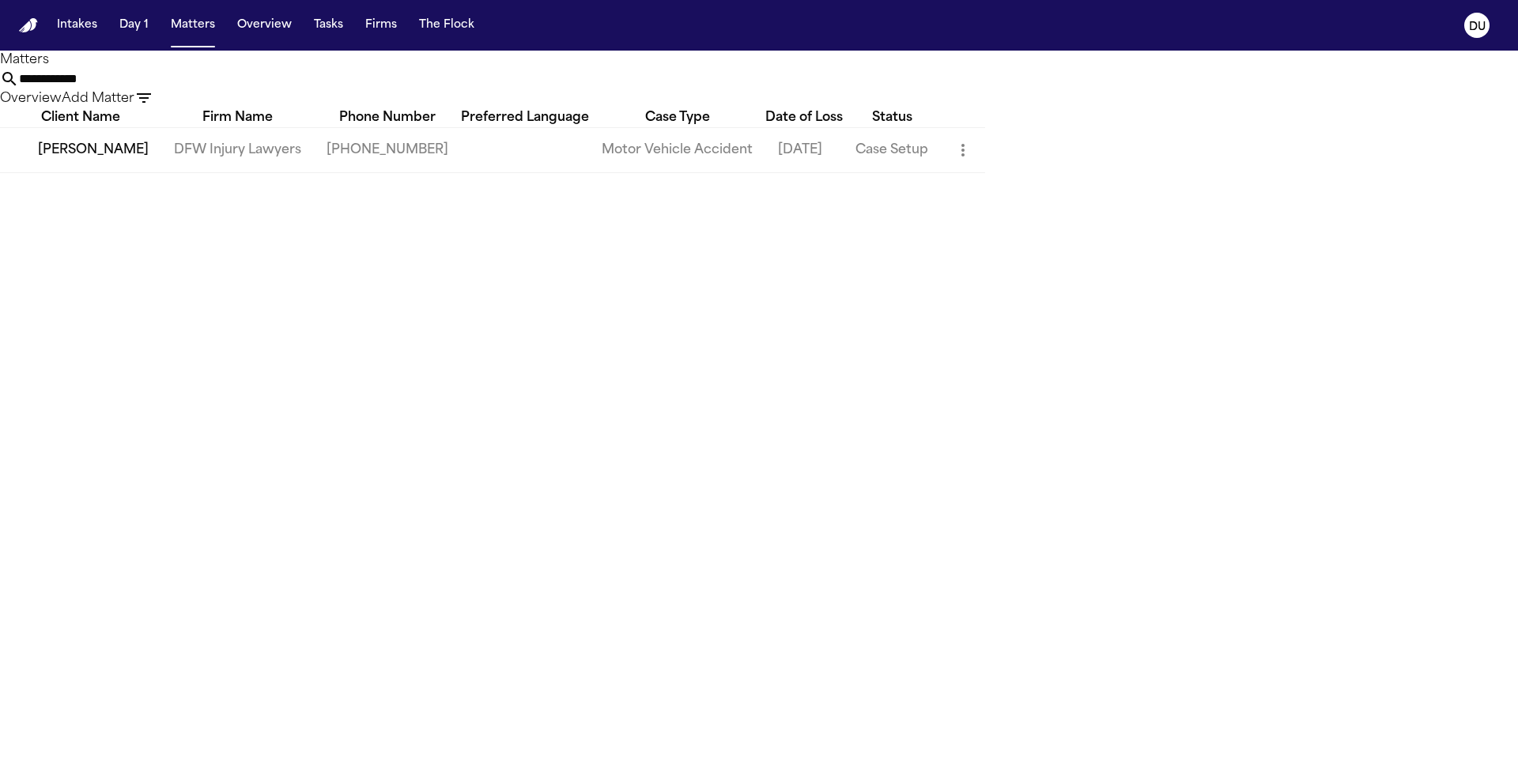
type input "**********"
click at [230, 169] on td "DFW Injury Lawyers" at bounding box center [237, 149] width 152 height 45
click at [286, 172] on td "DFW Injury Lawyers" at bounding box center [237, 149] width 152 height 45
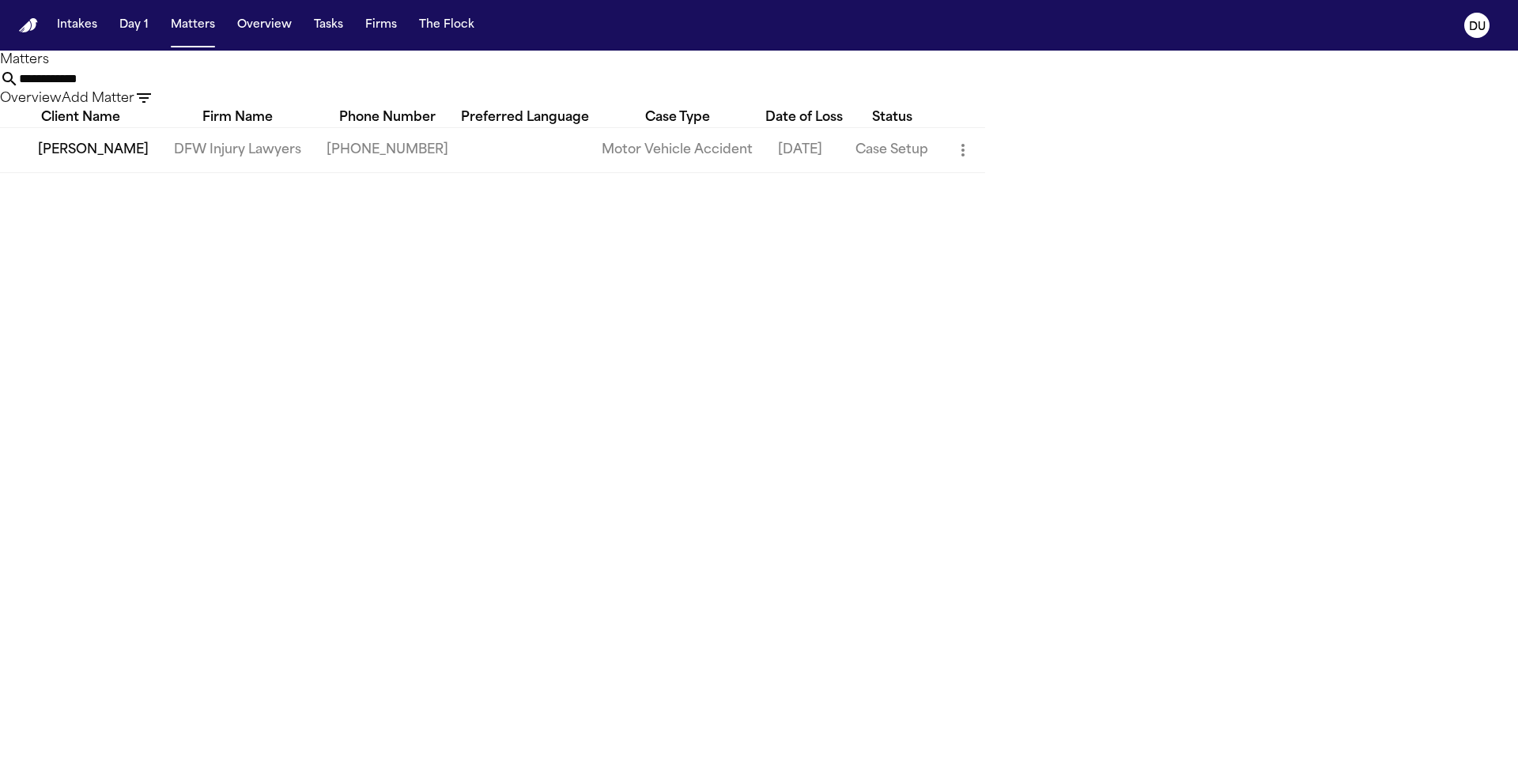
click at [129, 172] on td "[PERSON_NAME]" at bounding box center [80, 149] width 161 height 45
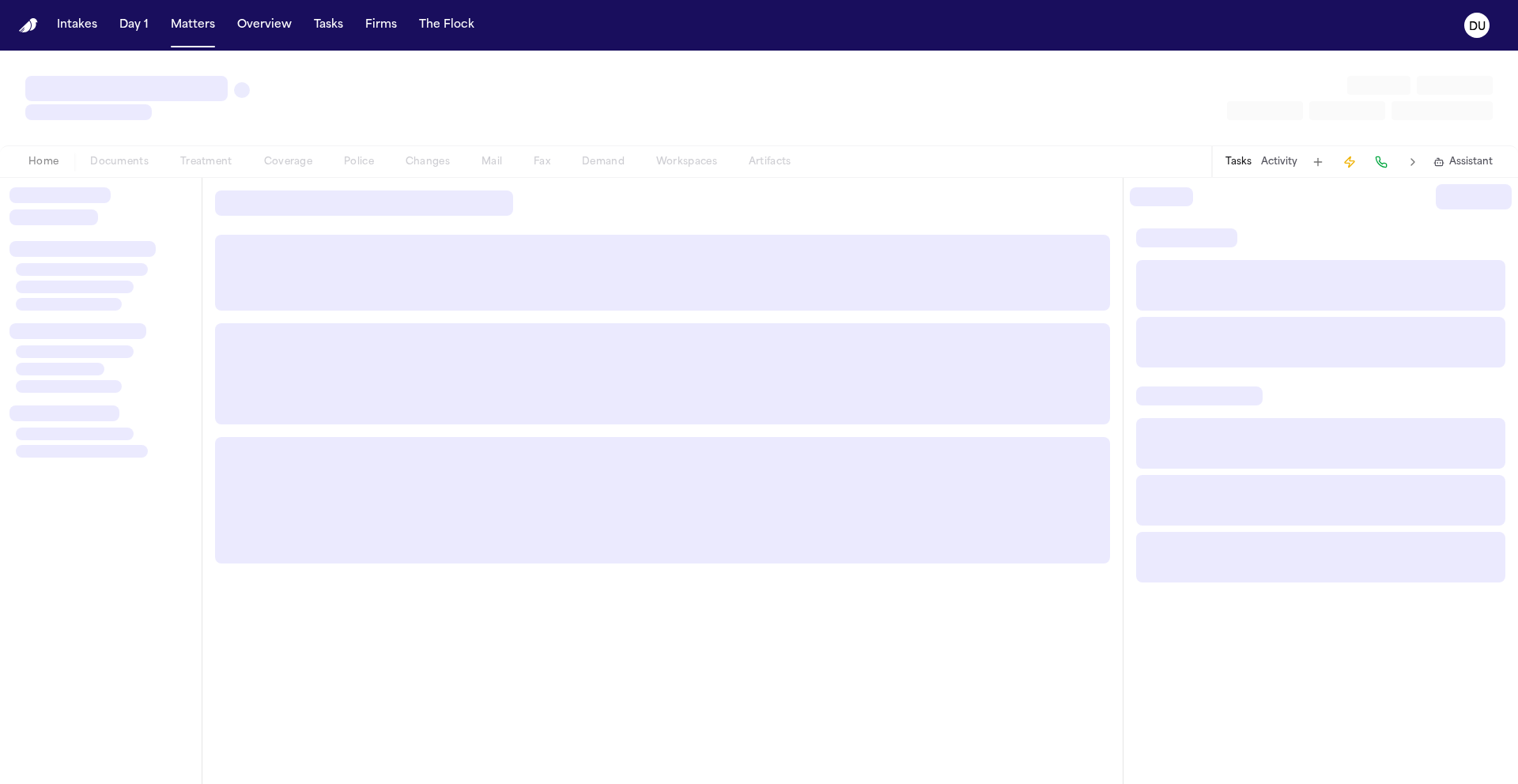
click at [129, 186] on div "Home Documents Treatment Coverage Police Changes Mail Fax Demand Workspaces Art…" at bounding box center [759, 417] width 1518 height 733
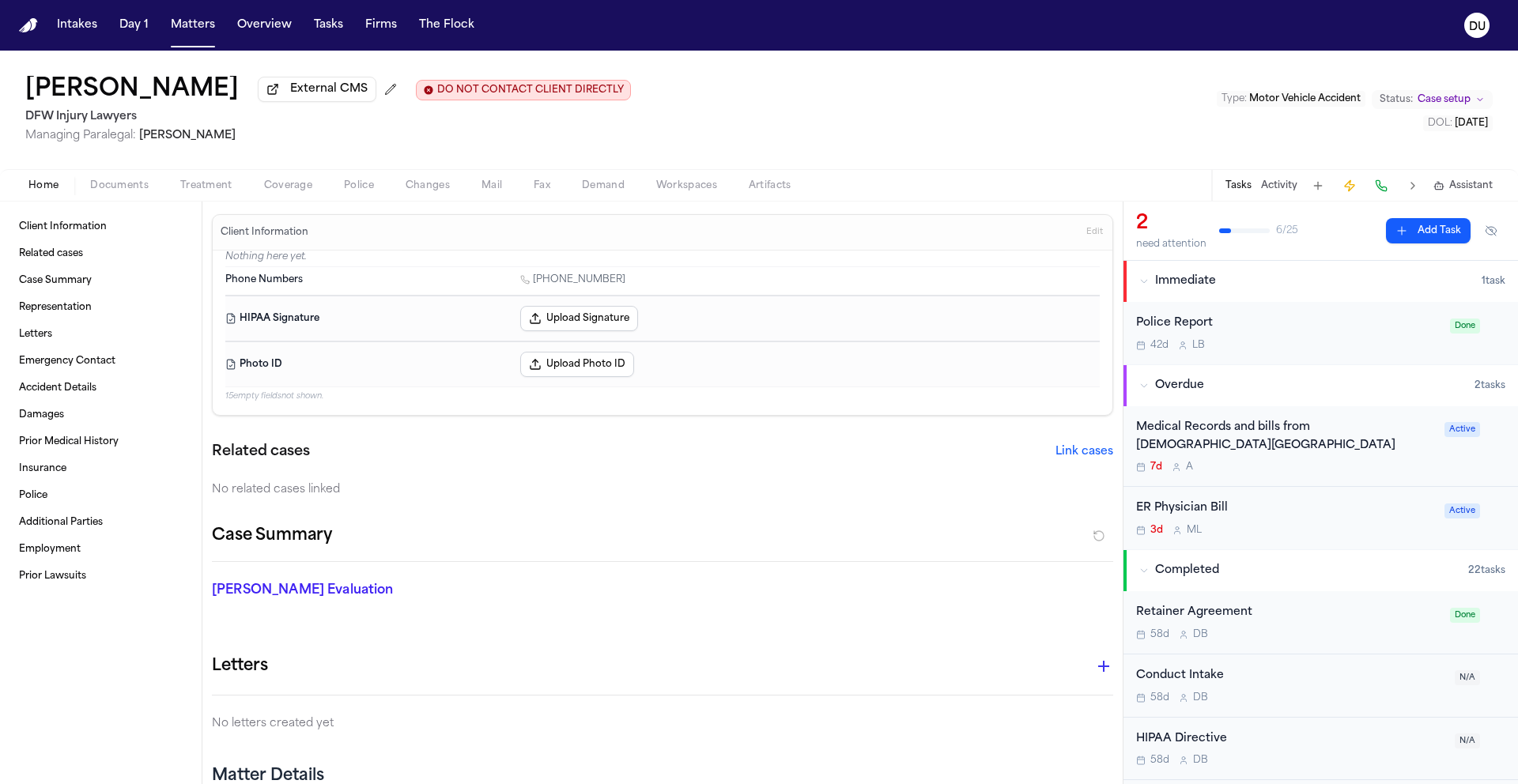
click at [1262, 443] on div "Medical Records and bills from [DEMOGRAPHIC_DATA][GEOGRAPHIC_DATA]" at bounding box center [1285, 436] width 299 height 36
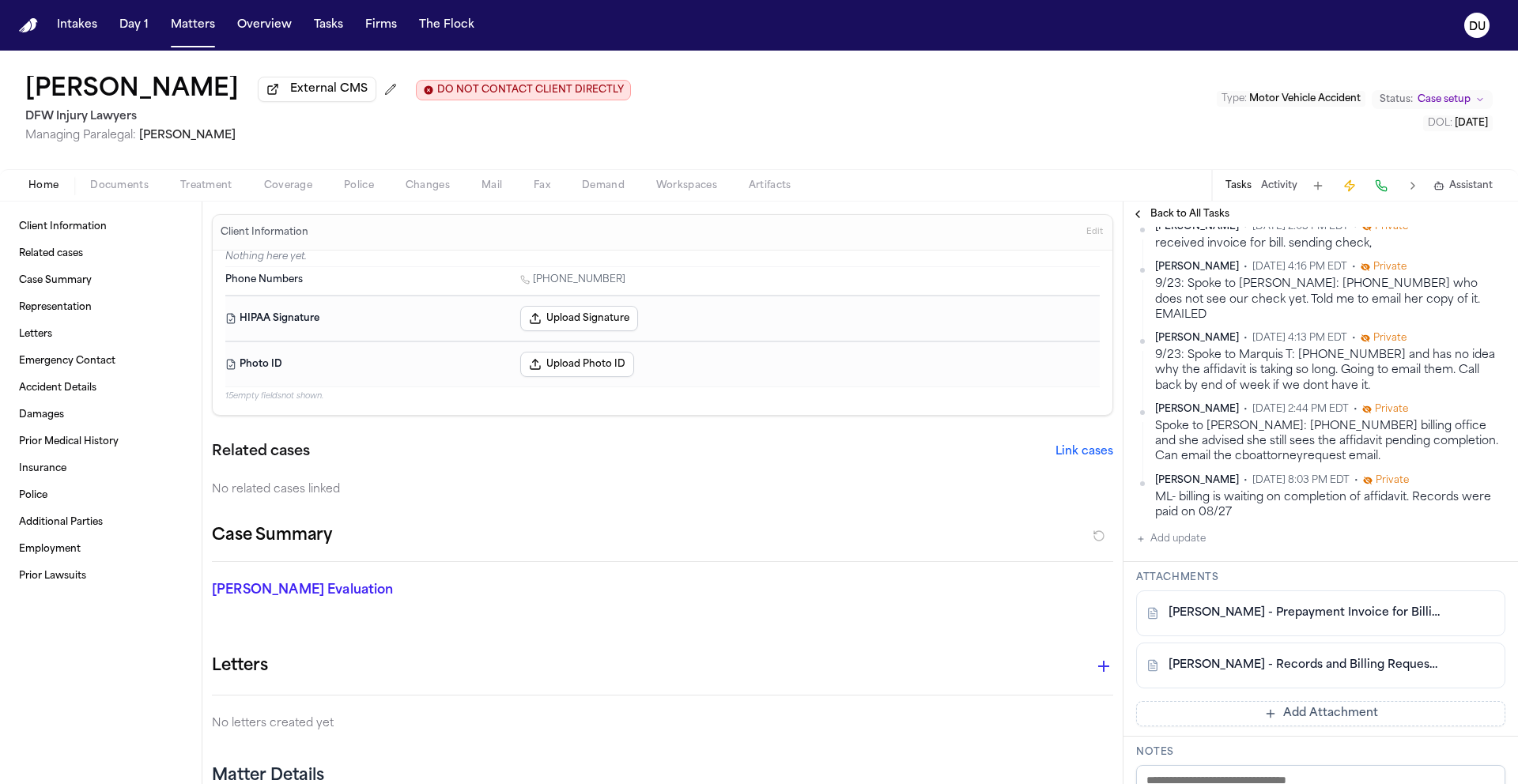
scroll to position [758, 0]
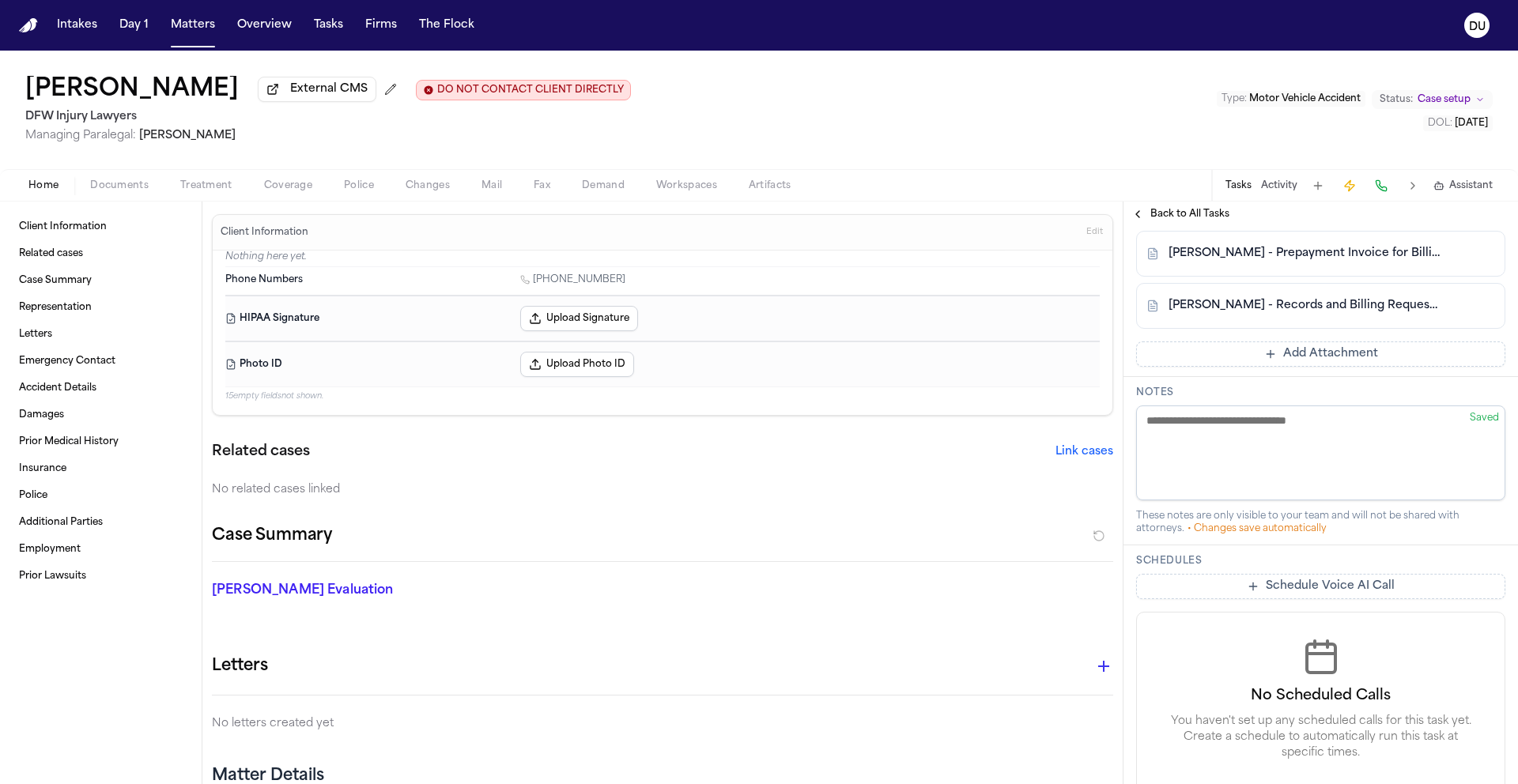
click at [1268, 314] on link "I. Montanez - Records and Billing Request to Methodist Midlothian Medical Cente…" at bounding box center [1305, 305] width 273 height 16
